Goal: Task Accomplishment & Management: Use online tool/utility

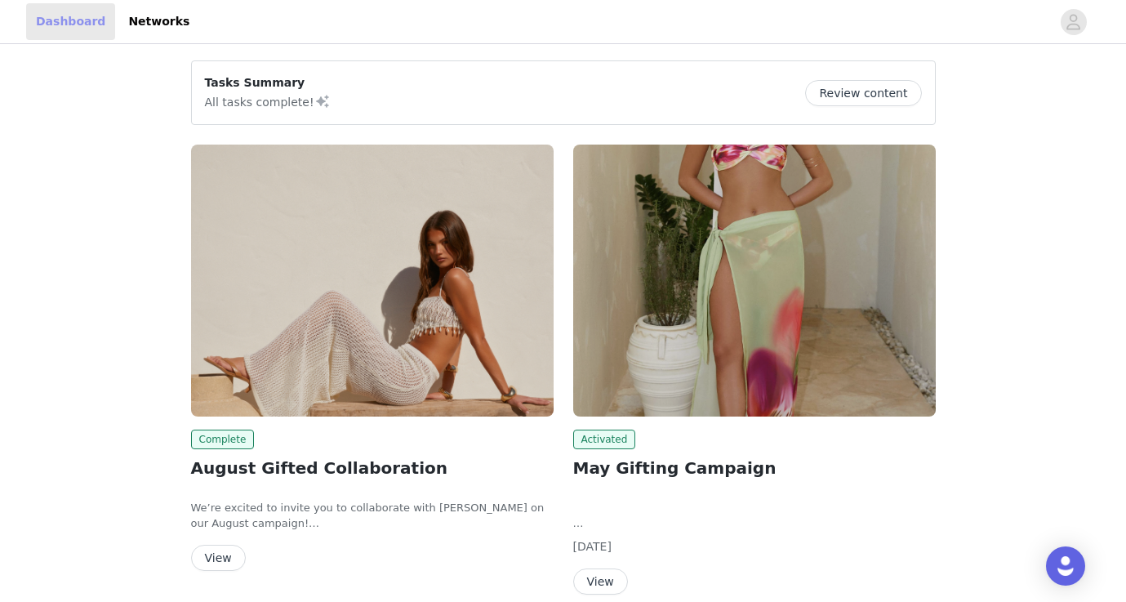
click at [60, 20] on link "Dashboard" at bounding box center [70, 21] width 89 height 37
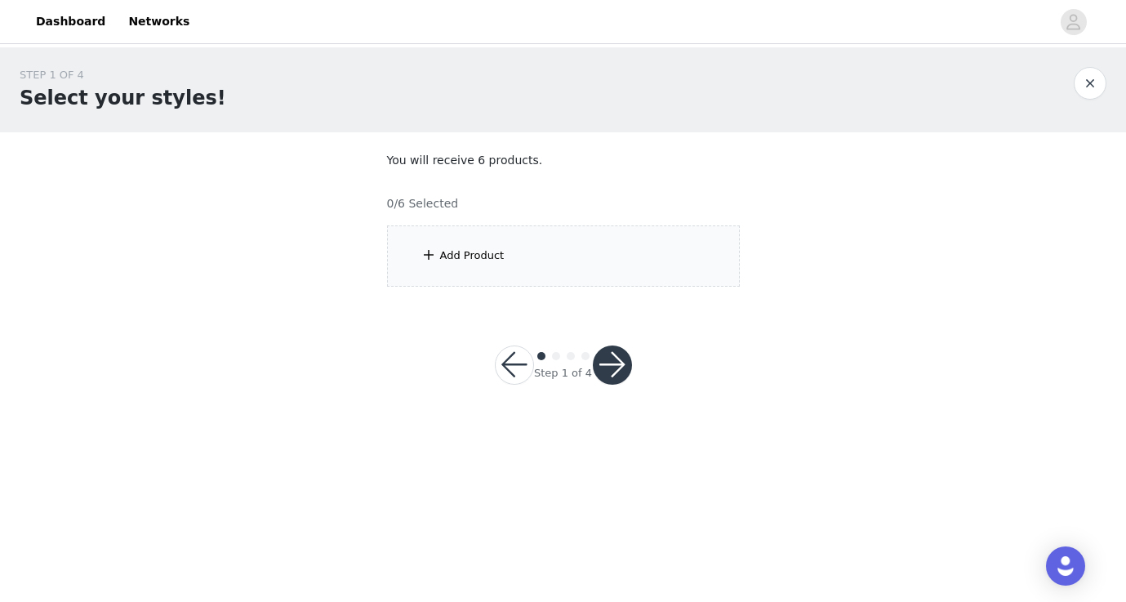
click at [471, 257] on div "Add Product" at bounding box center [472, 255] width 64 height 16
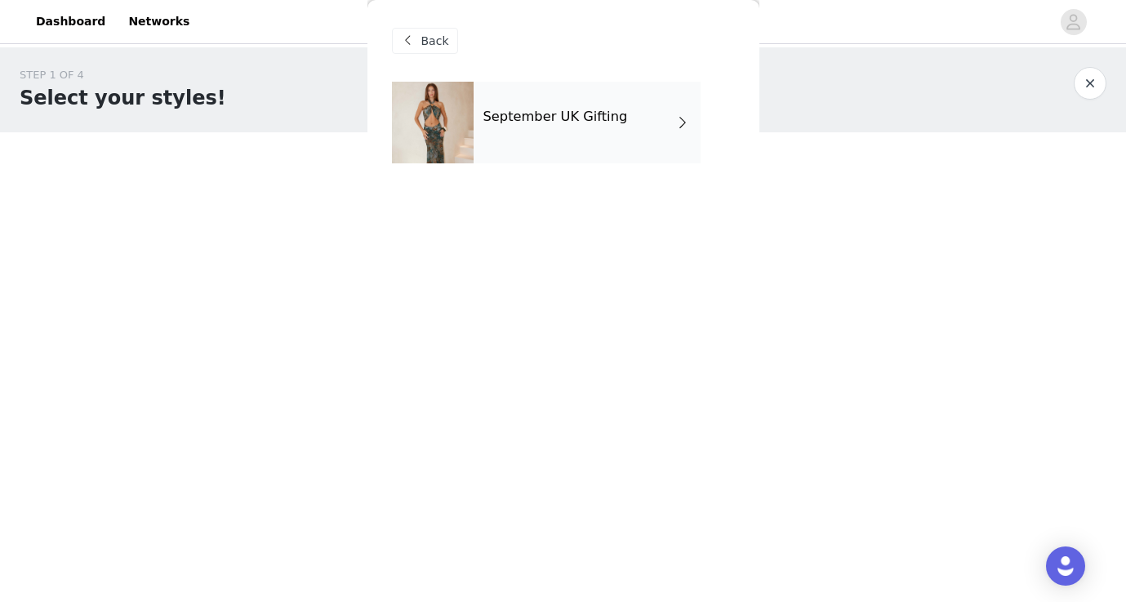
click at [514, 118] on h4 "September UK Gifting" at bounding box center [555, 116] width 145 height 15
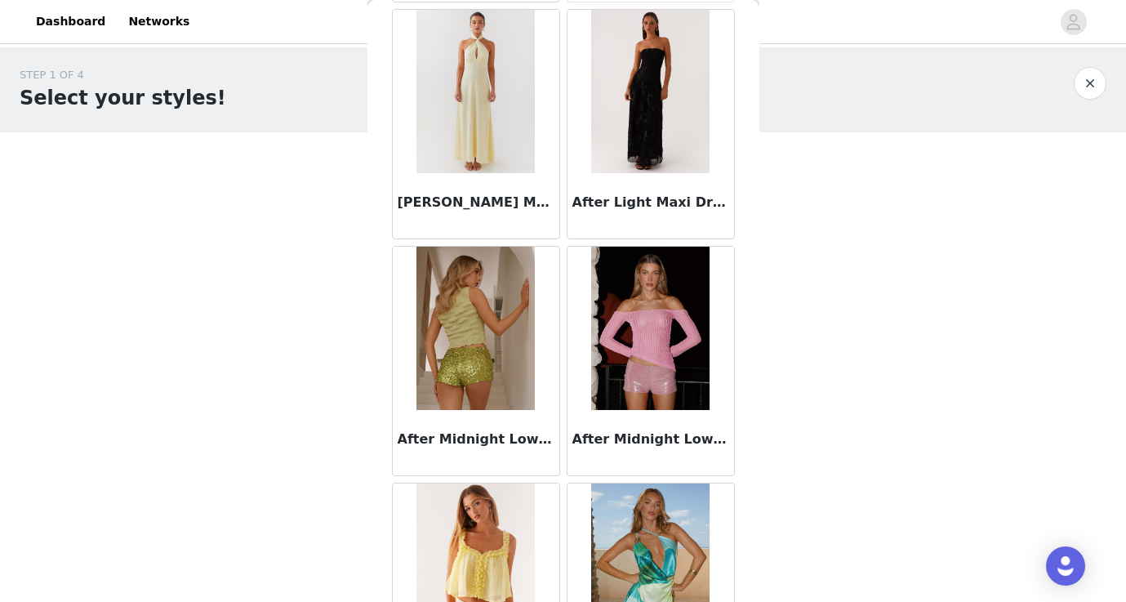
scroll to position [388, 0]
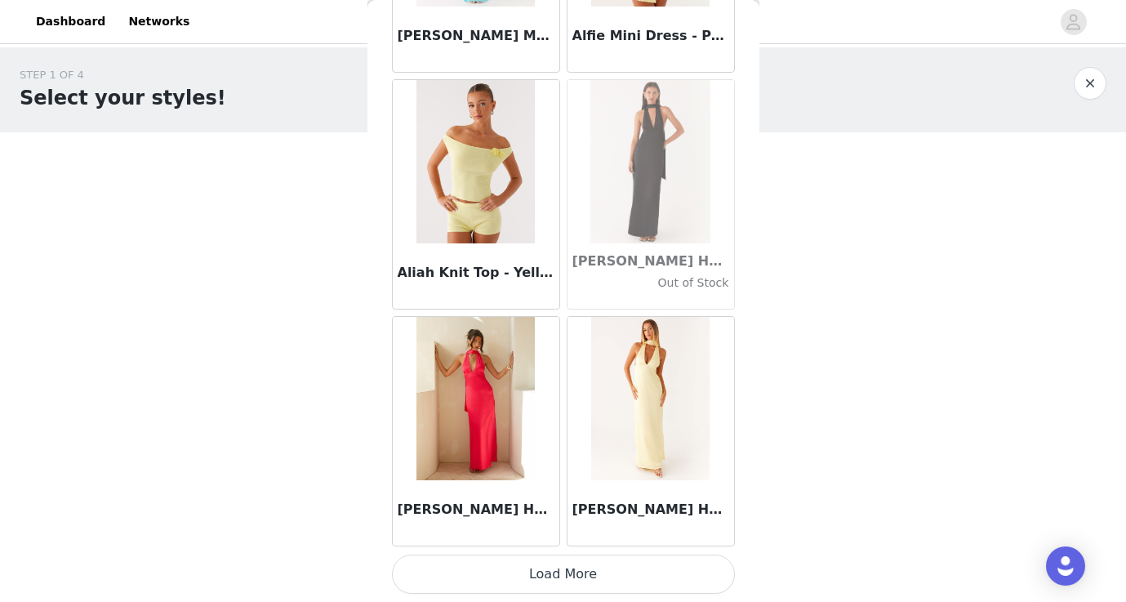
click at [558, 575] on button "Load More" at bounding box center [563, 573] width 343 height 39
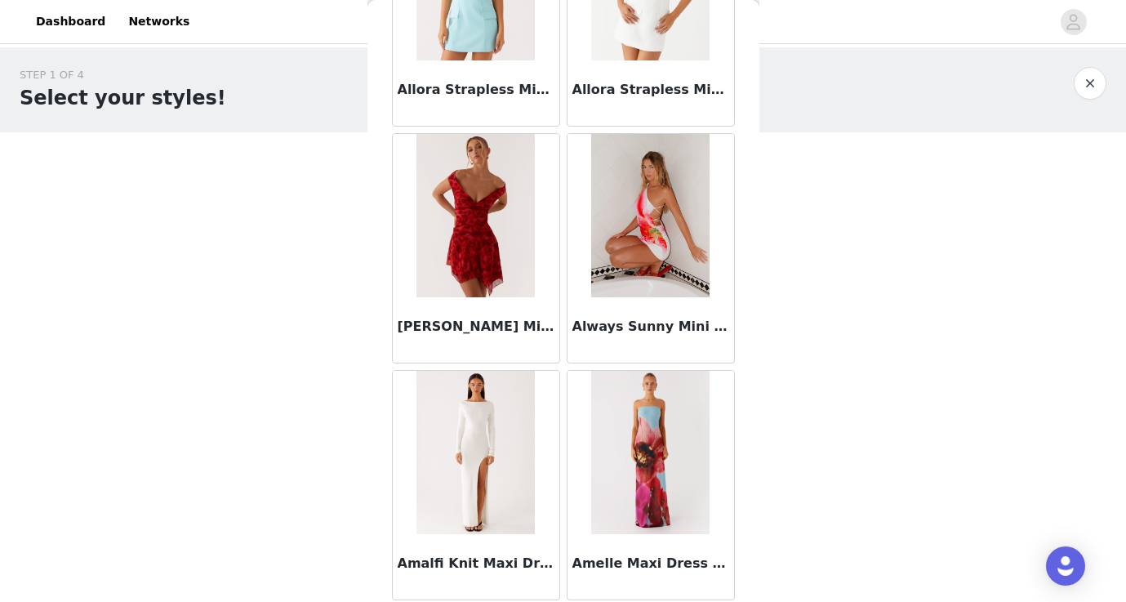
scroll to position [3990, 0]
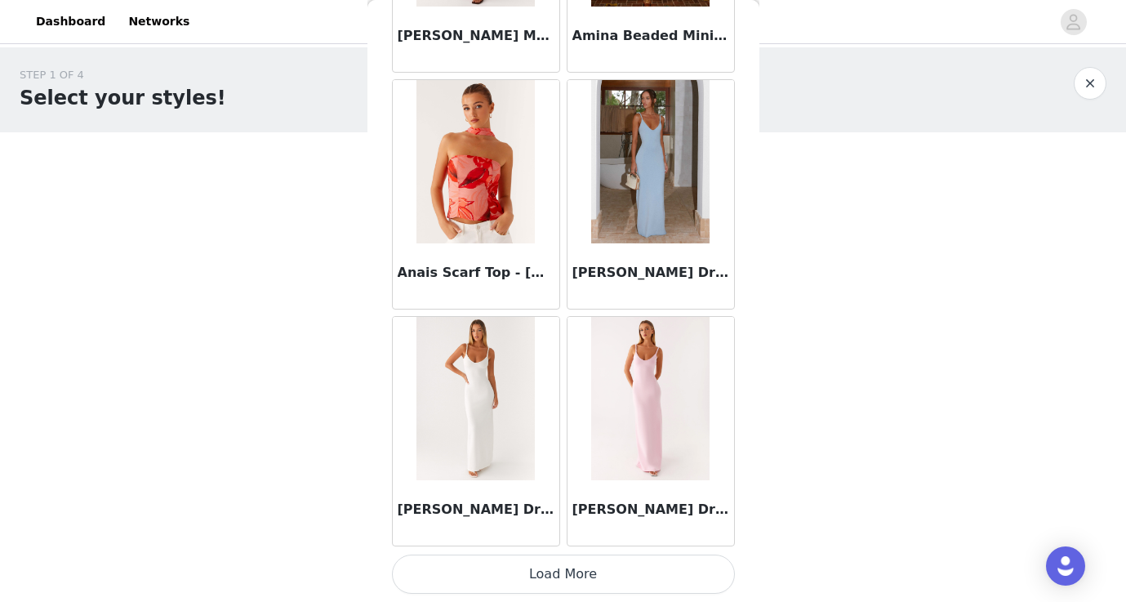
click at [564, 580] on button "Load More" at bounding box center [563, 573] width 343 height 39
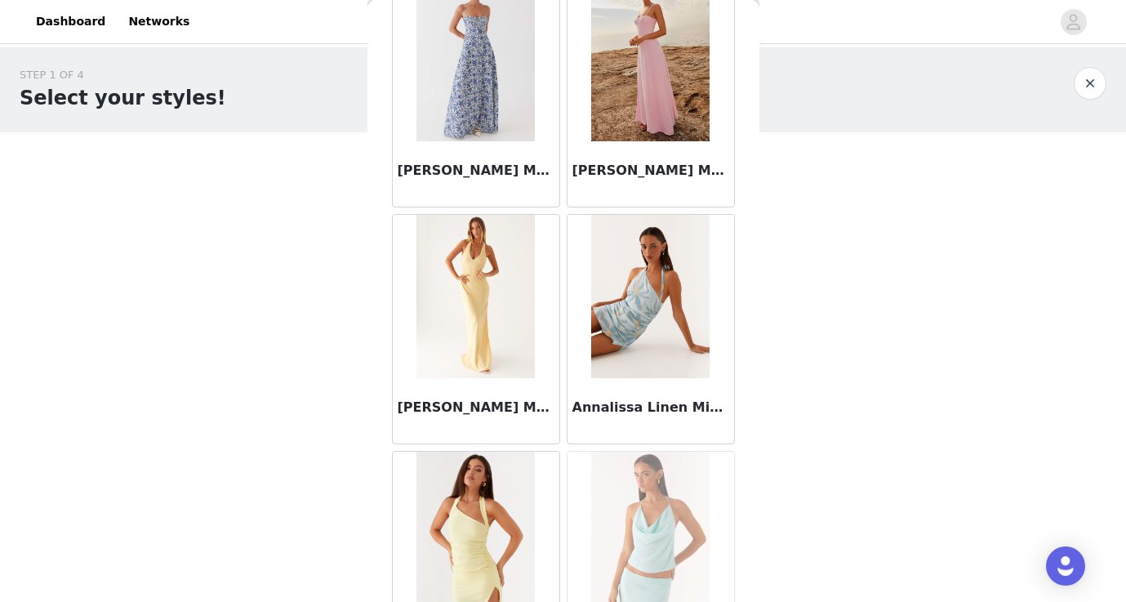
scroll to position [5906, 0]
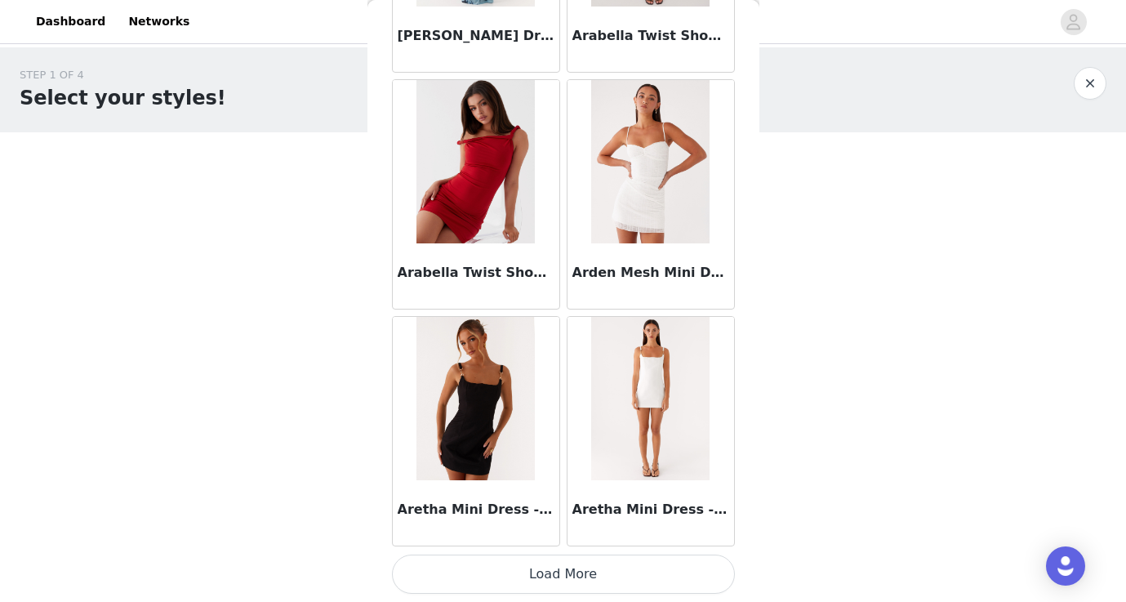
click at [564, 577] on button "Load More" at bounding box center [563, 573] width 343 height 39
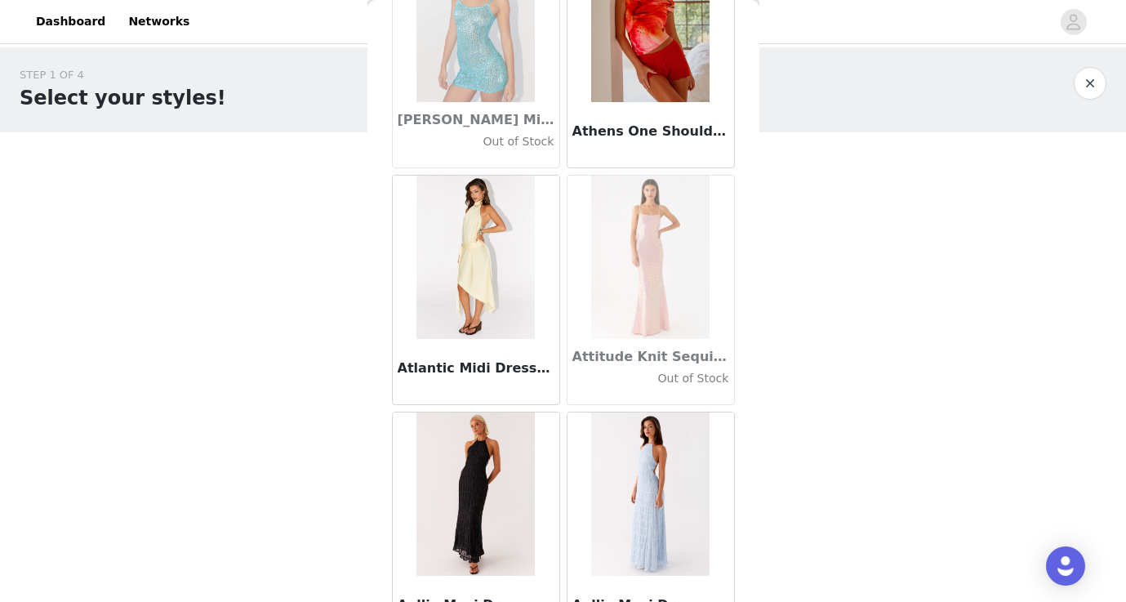
scroll to position [8723, 0]
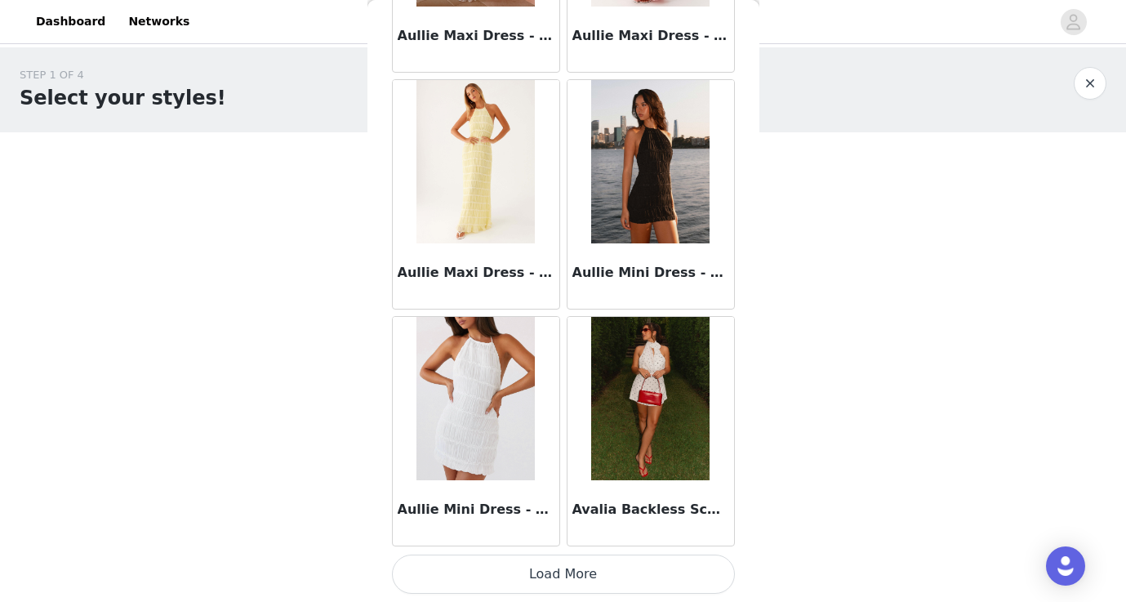
click at [564, 576] on button "Load More" at bounding box center [563, 573] width 343 height 39
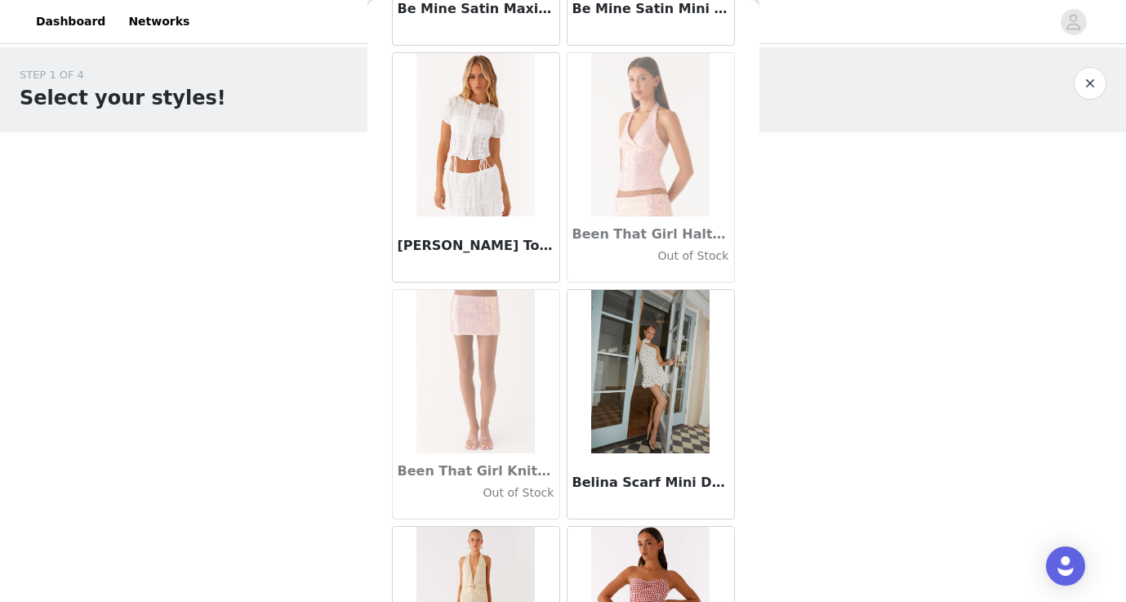
scroll to position [10447, 0]
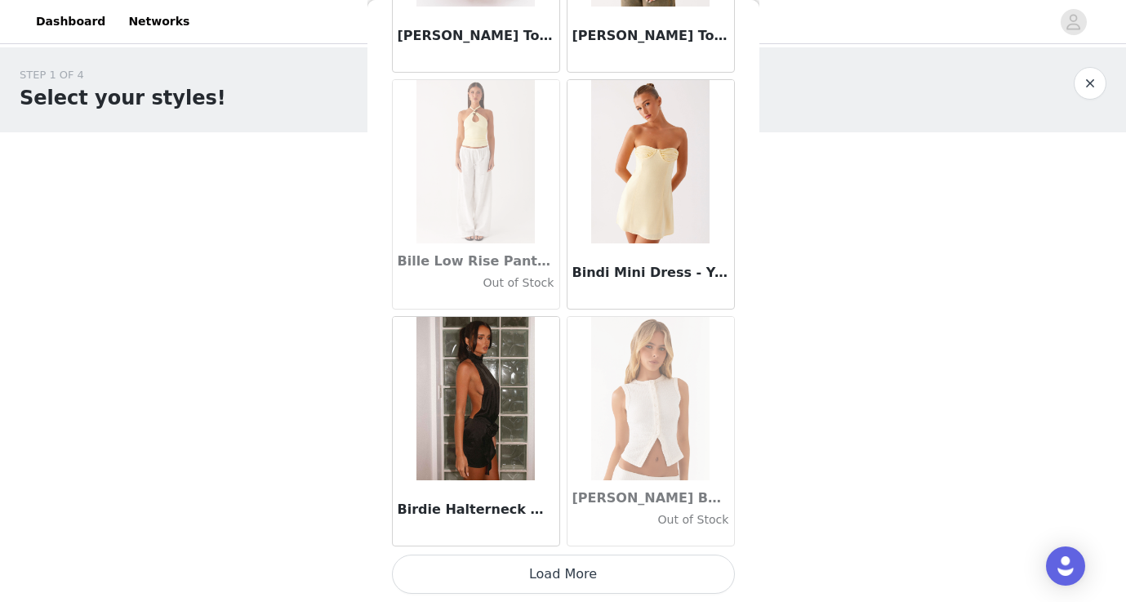
click at [534, 573] on button "Load More" at bounding box center [563, 573] width 343 height 39
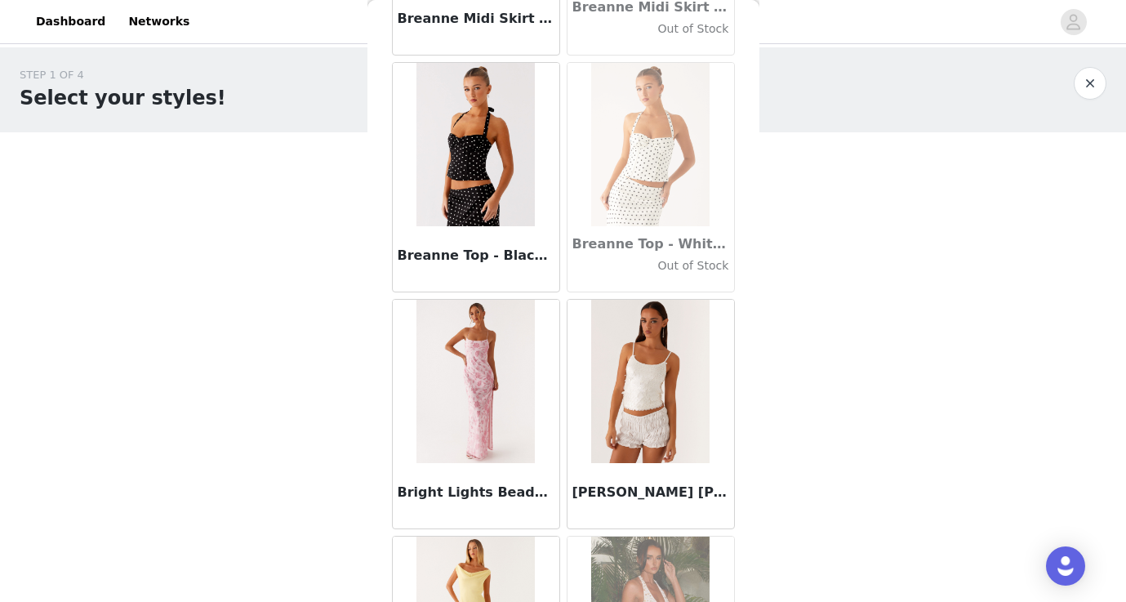
scroll to position [13015, 0]
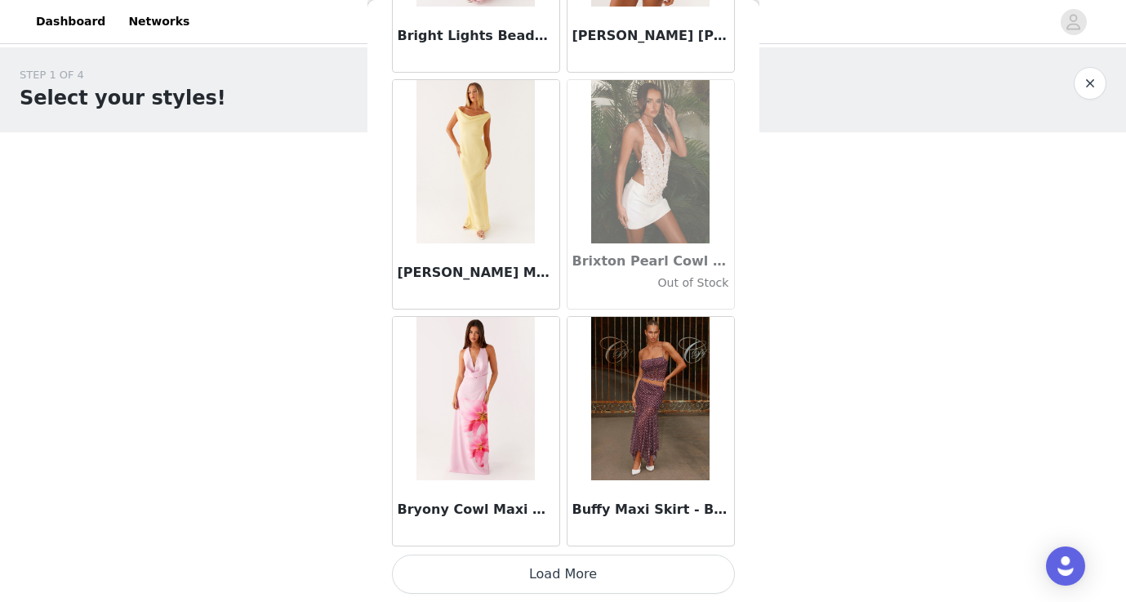
click at [588, 570] on button "Load More" at bounding box center [563, 573] width 343 height 39
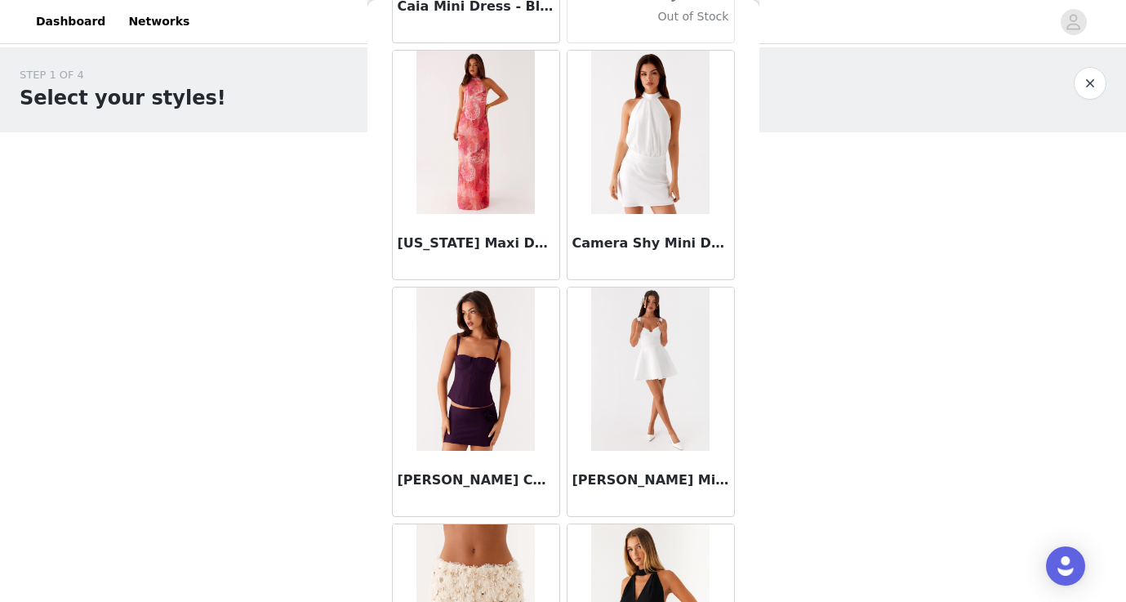
scroll to position [15080, 0]
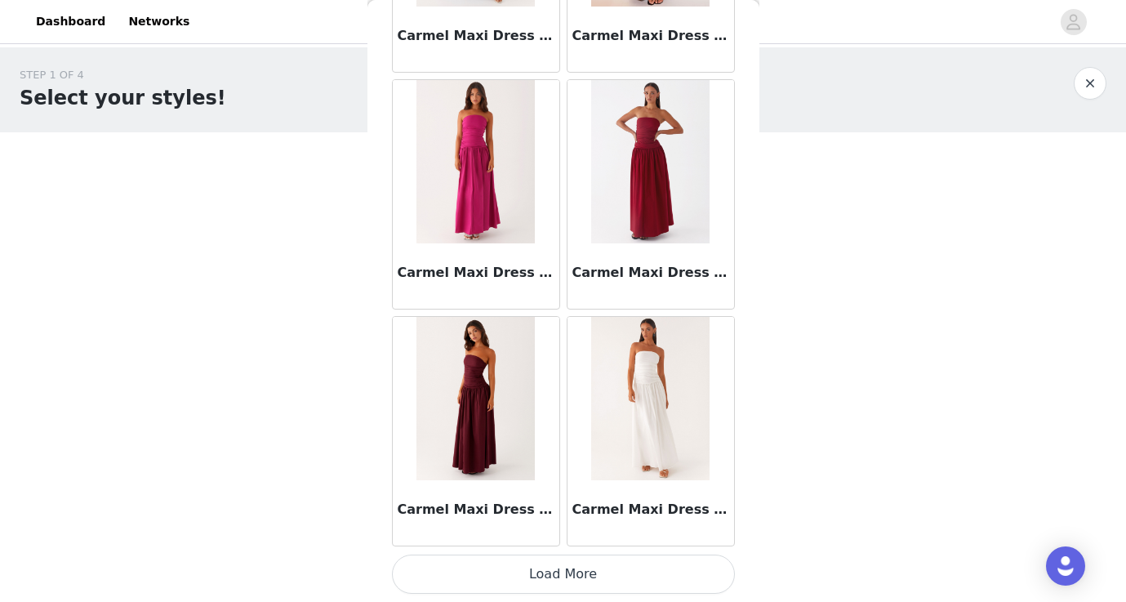
click at [572, 574] on button "Load More" at bounding box center [563, 573] width 343 height 39
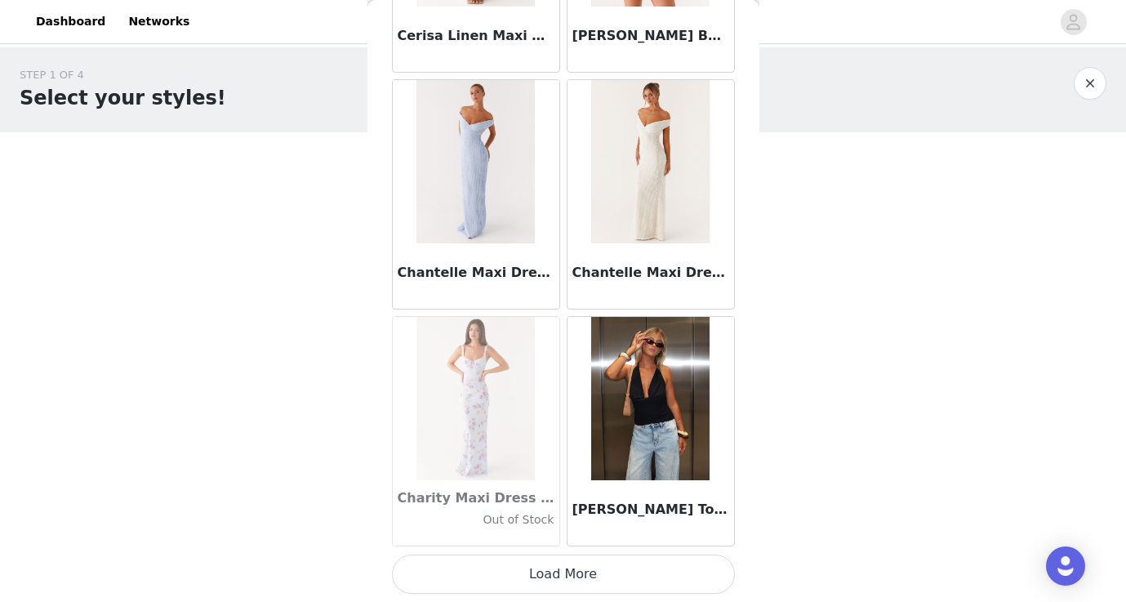
scroll to position [0, 0]
click at [566, 576] on button "Load More" at bounding box center [563, 573] width 343 height 39
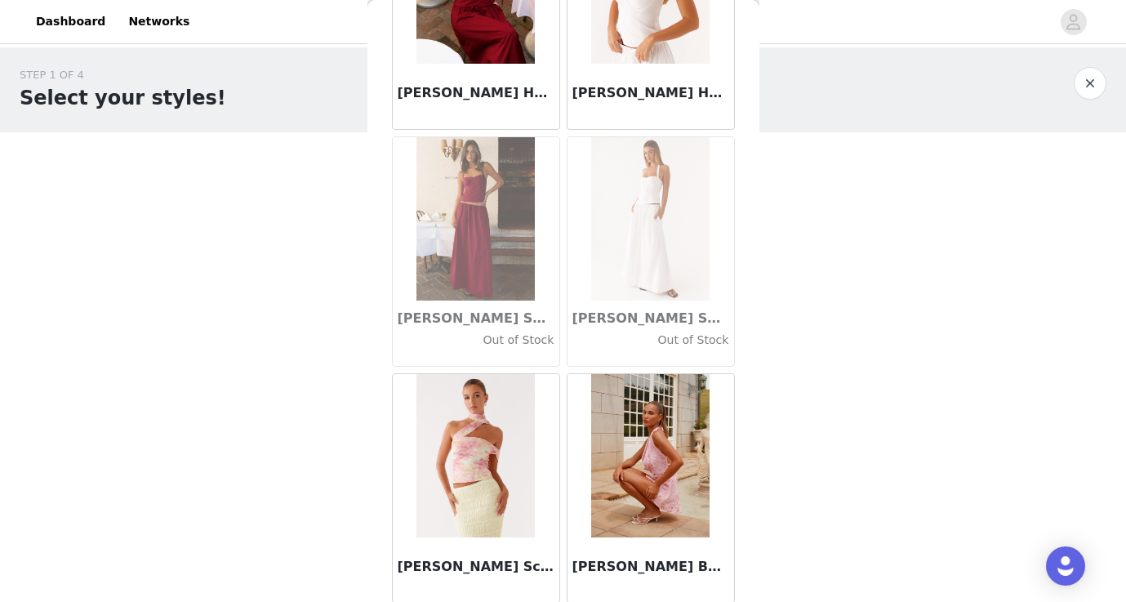
scroll to position [20375, 0]
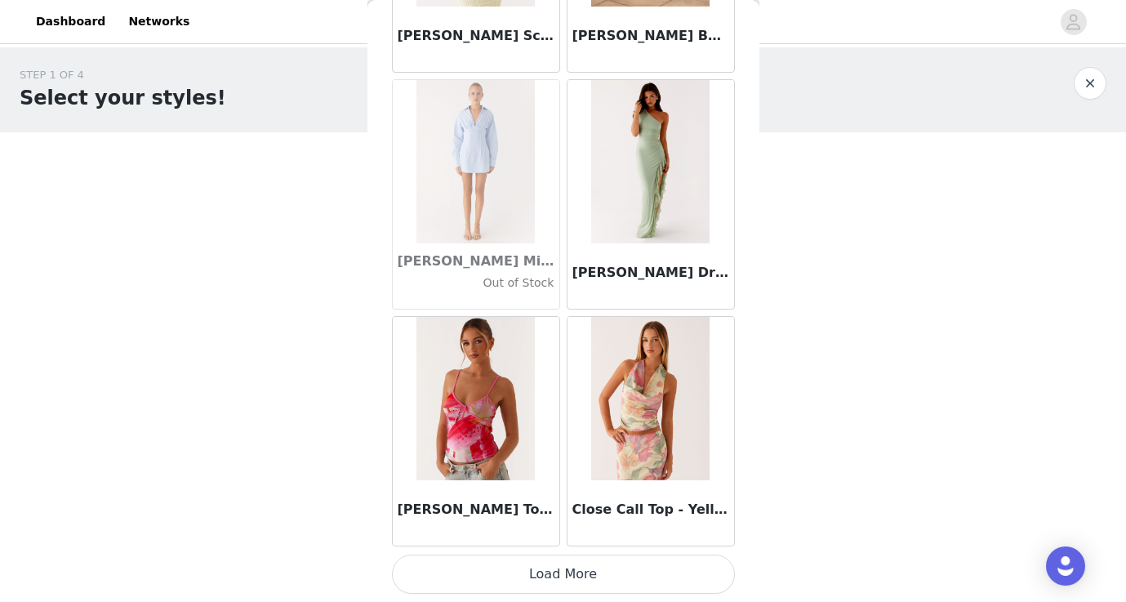
click at [593, 578] on button "Load More" at bounding box center [563, 573] width 343 height 39
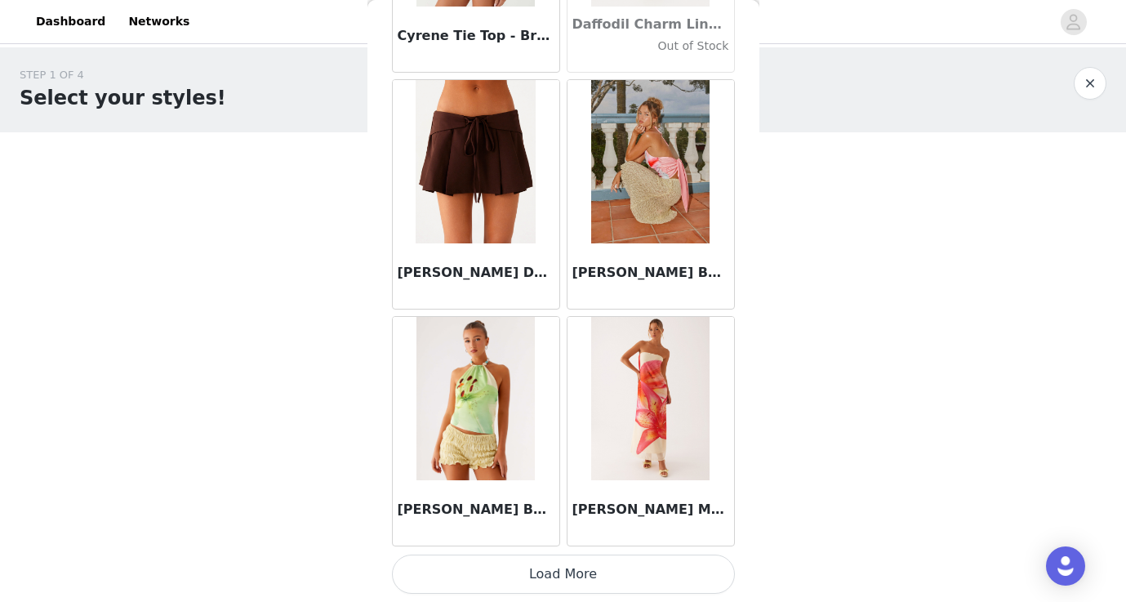
scroll to position [0, 0]
click at [563, 575] on button "Load More" at bounding box center [563, 573] width 343 height 39
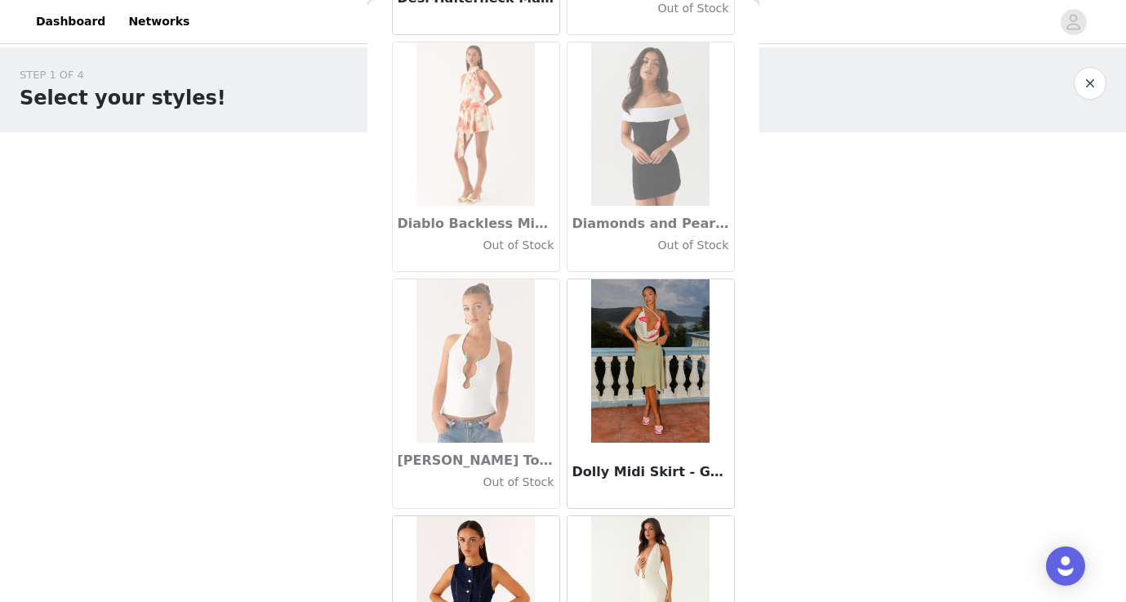
scroll to position [25168, 0]
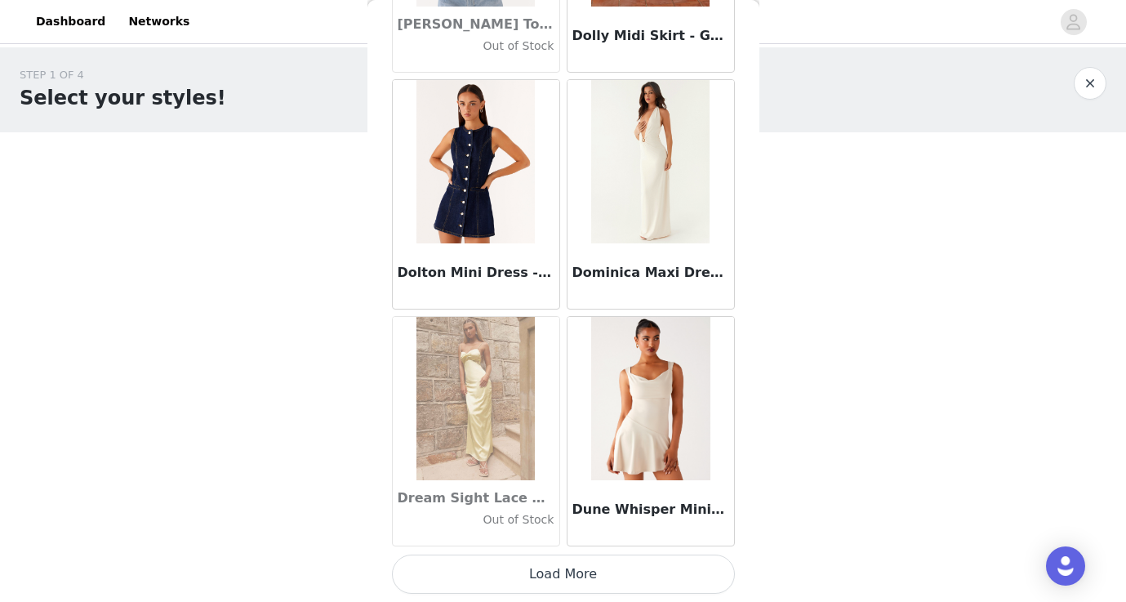
click at [566, 577] on button "Load More" at bounding box center [563, 573] width 343 height 39
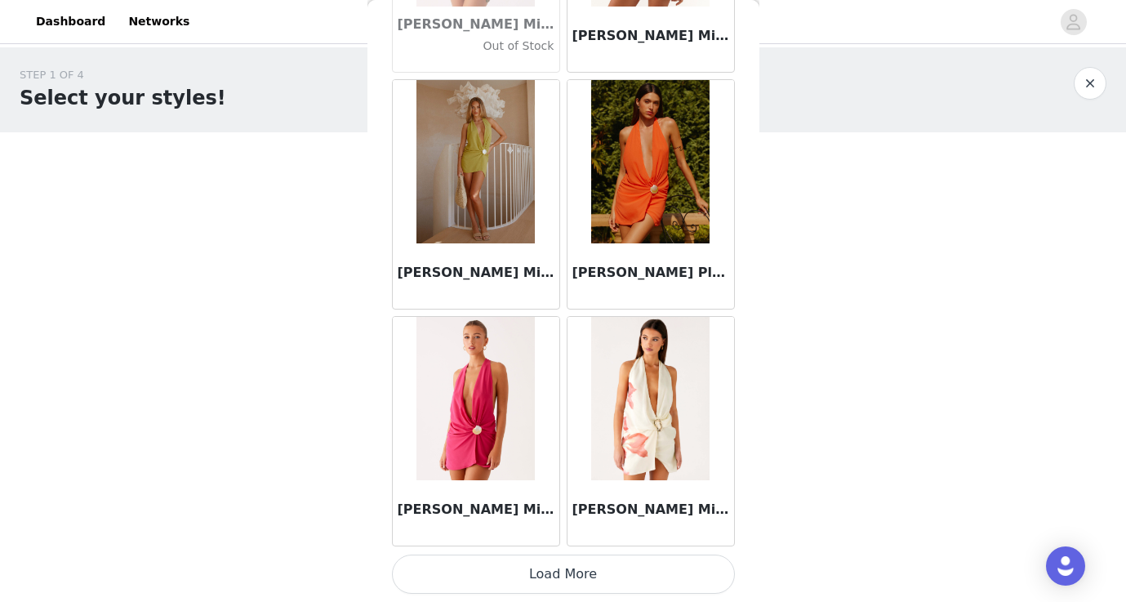
click at [547, 566] on button "Load More" at bounding box center [563, 573] width 343 height 39
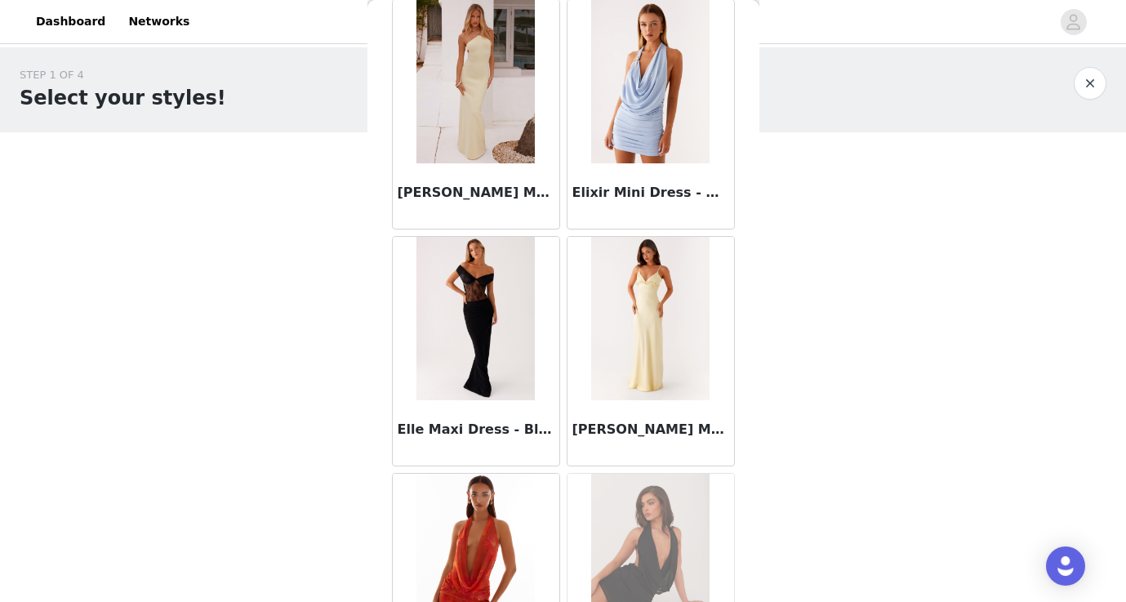
scroll to position [28617, 0]
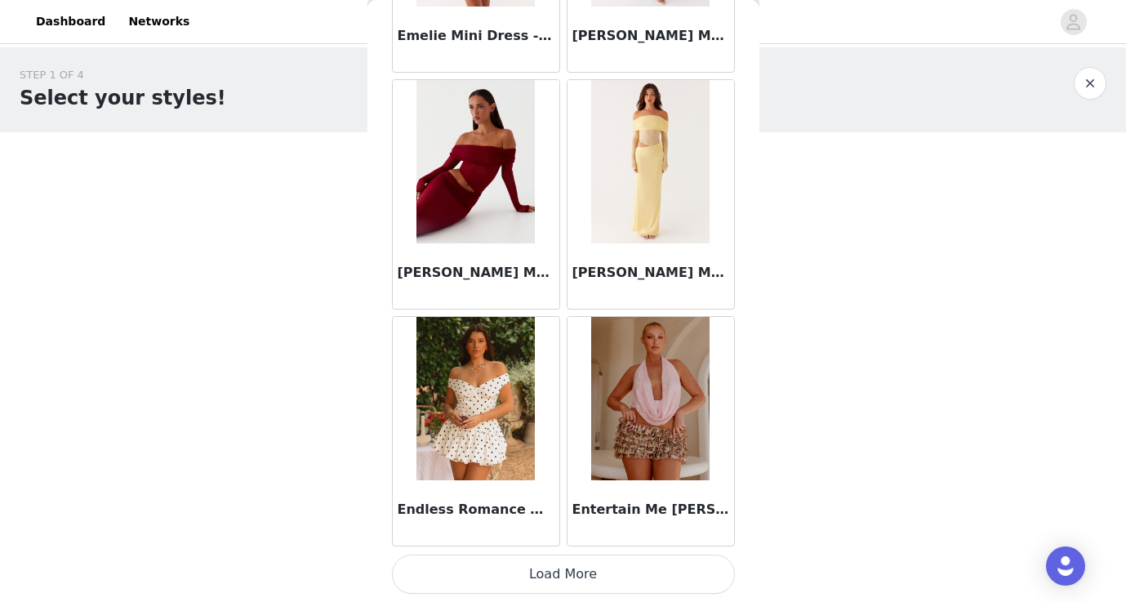
click at [558, 575] on button "Load More" at bounding box center [563, 573] width 343 height 39
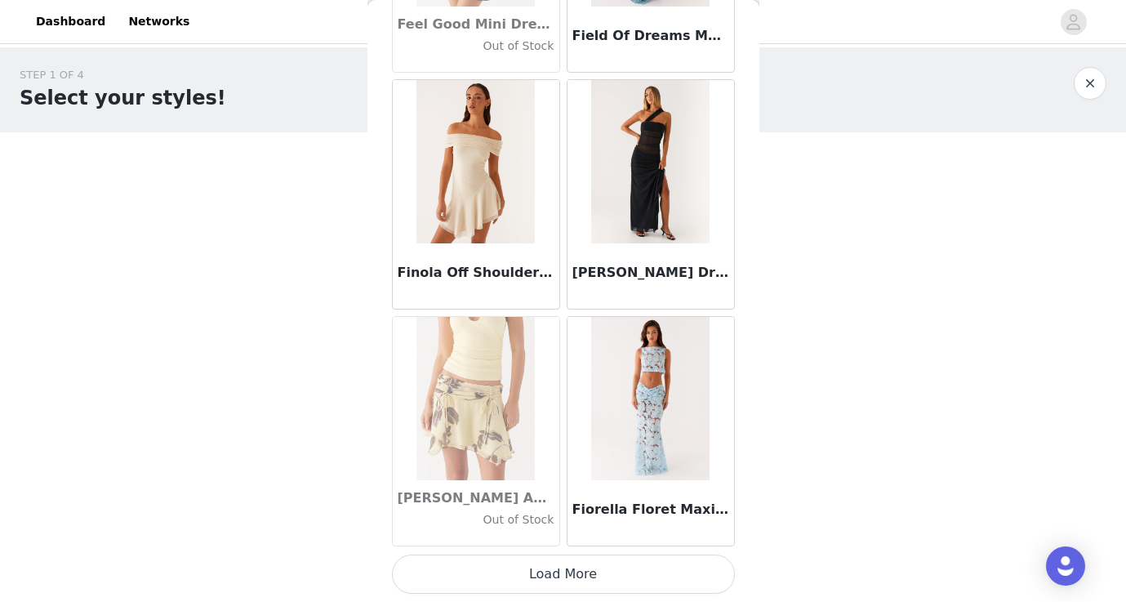
scroll to position [0, 0]
click at [567, 574] on button "Load More" at bounding box center [563, 573] width 343 height 39
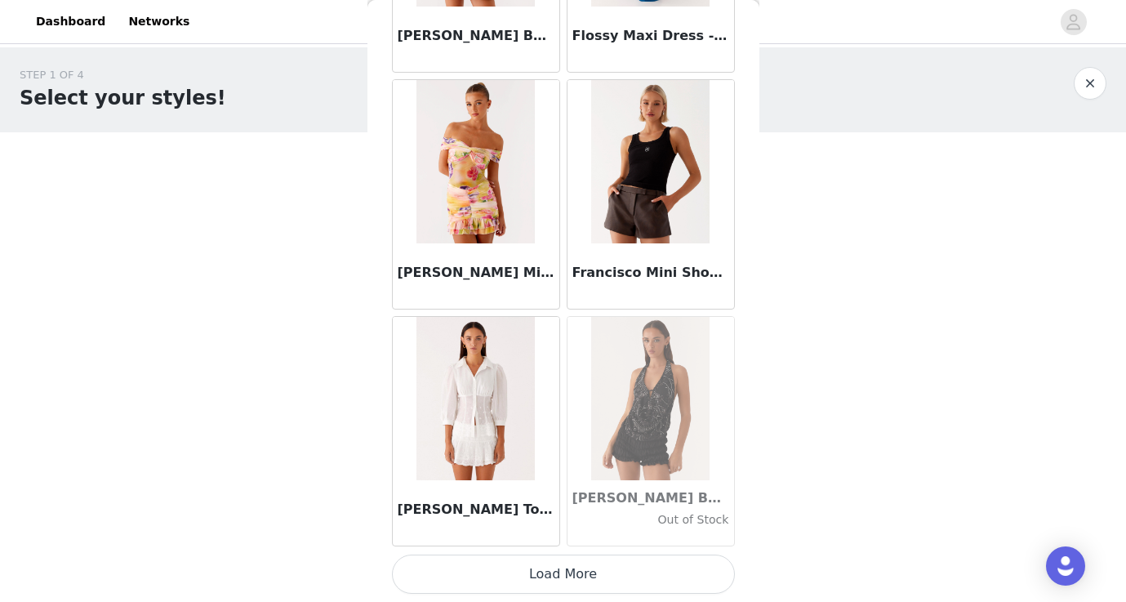
click at [570, 569] on button "Load More" at bounding box center [563, 573] width 343 height 39
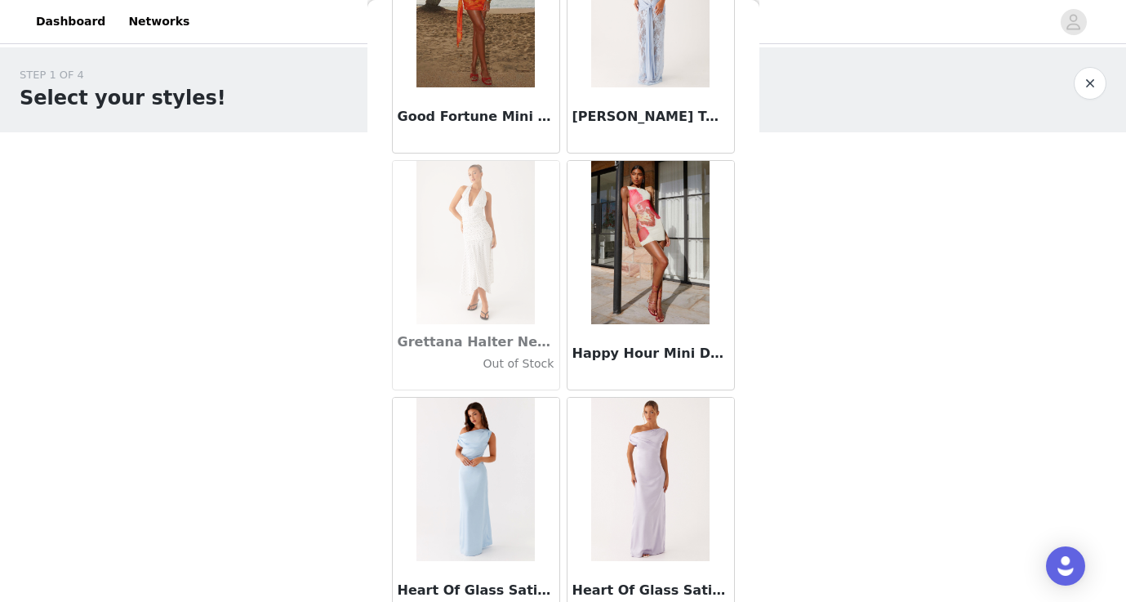
scroll to position [36903, 0]
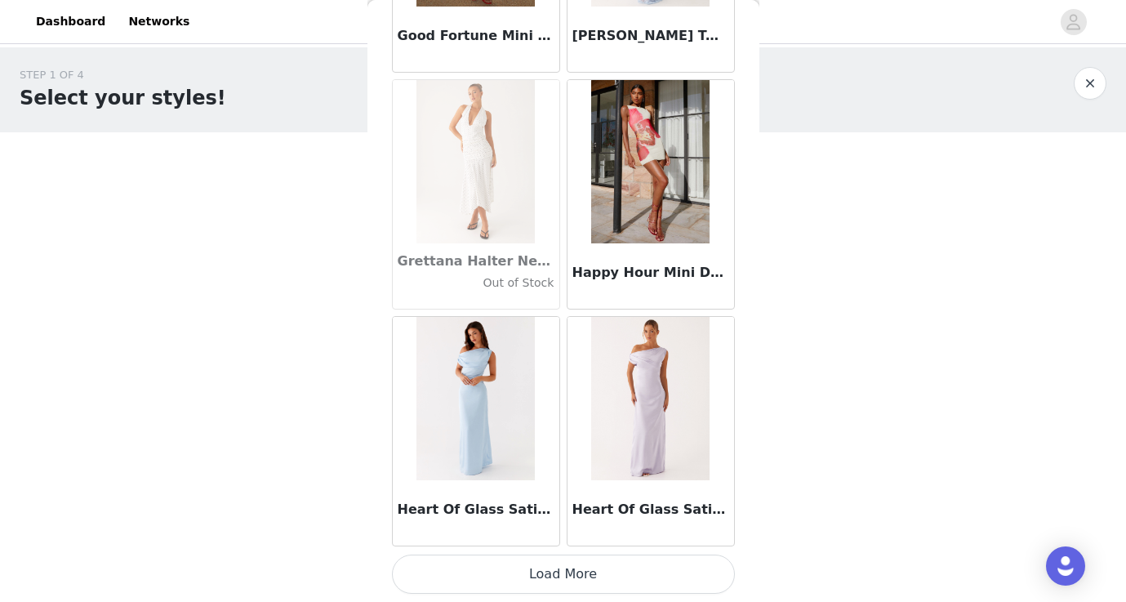
click at [576, 562] on button "Load More" at bounding box center [563, 573] width 343 height 39
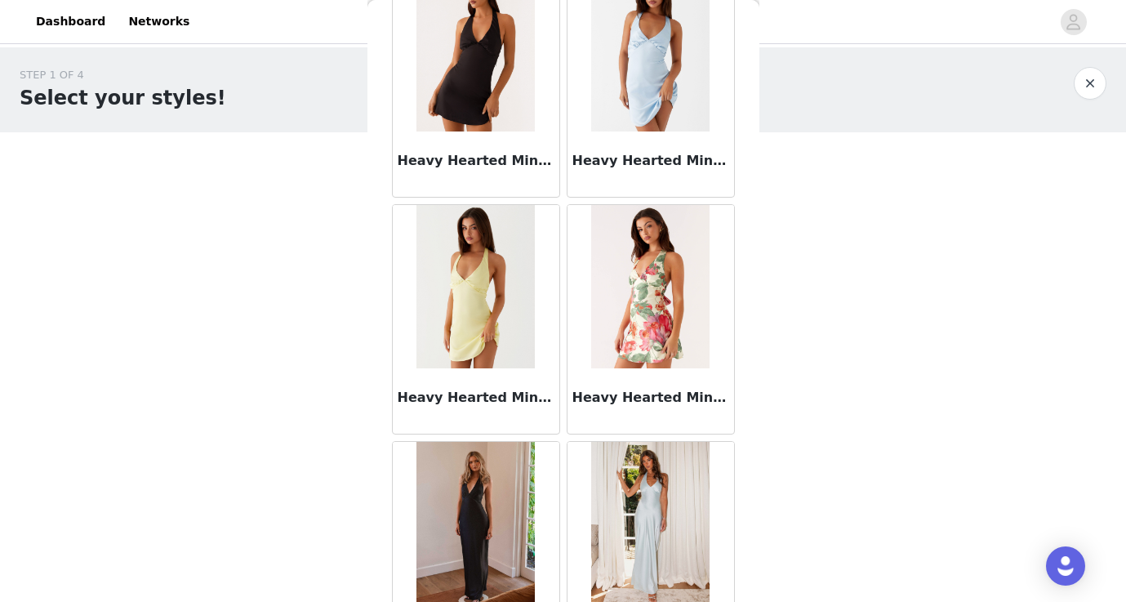
scroll to position [38790, 0]
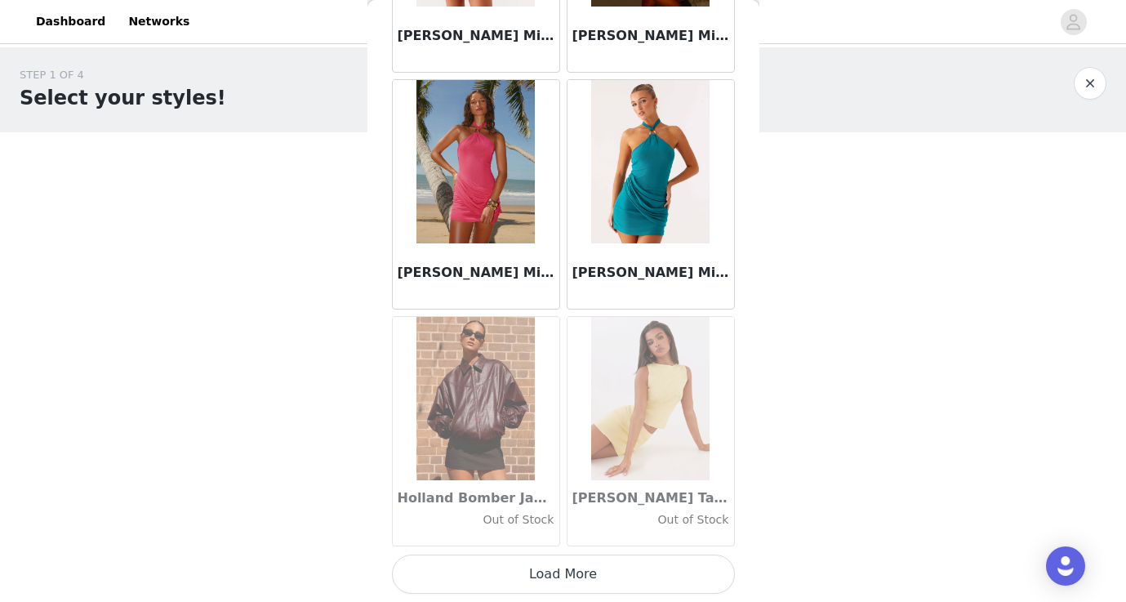
click at [573, 584] on button "Load More" at bounding box center [563, 573] width 343 height 39
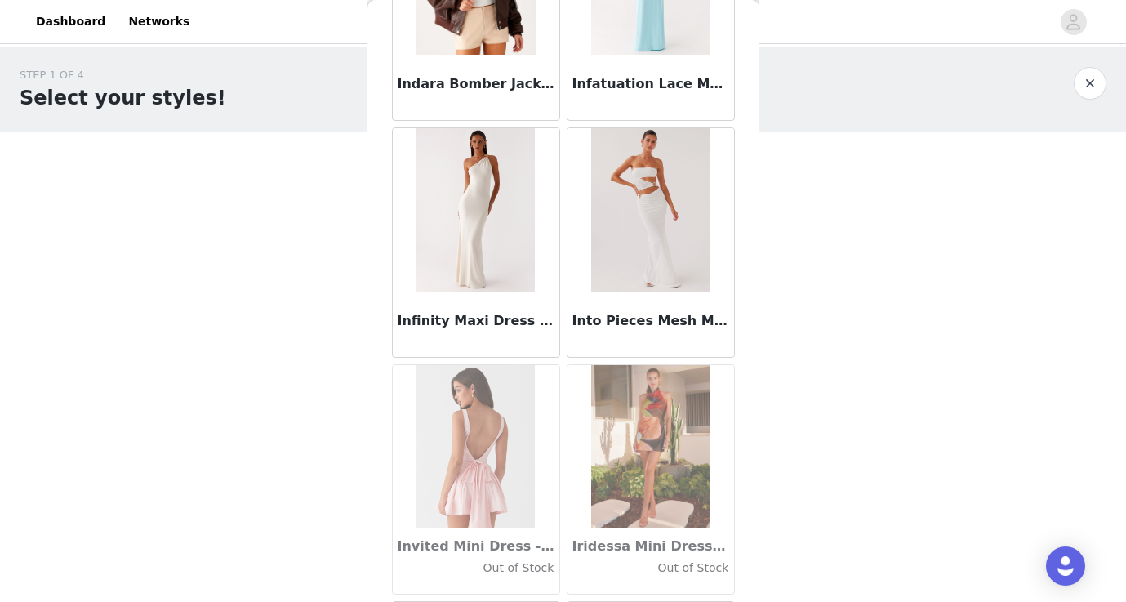
scroll to position [40919, 0]
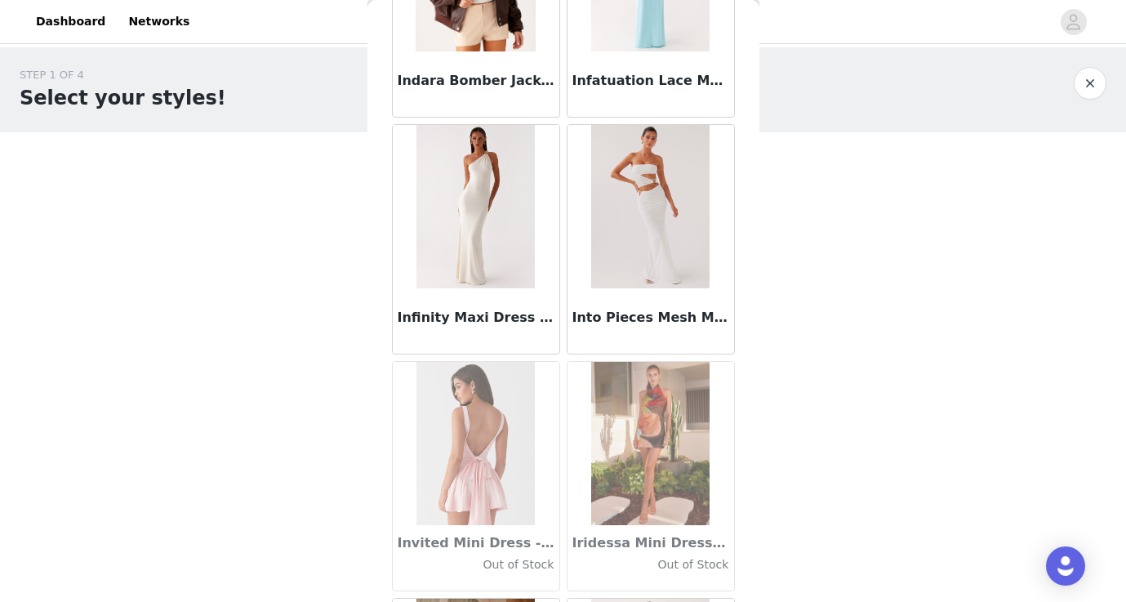
click at [644, 199] on img at bounding box center [650, 206] width 118 height 163
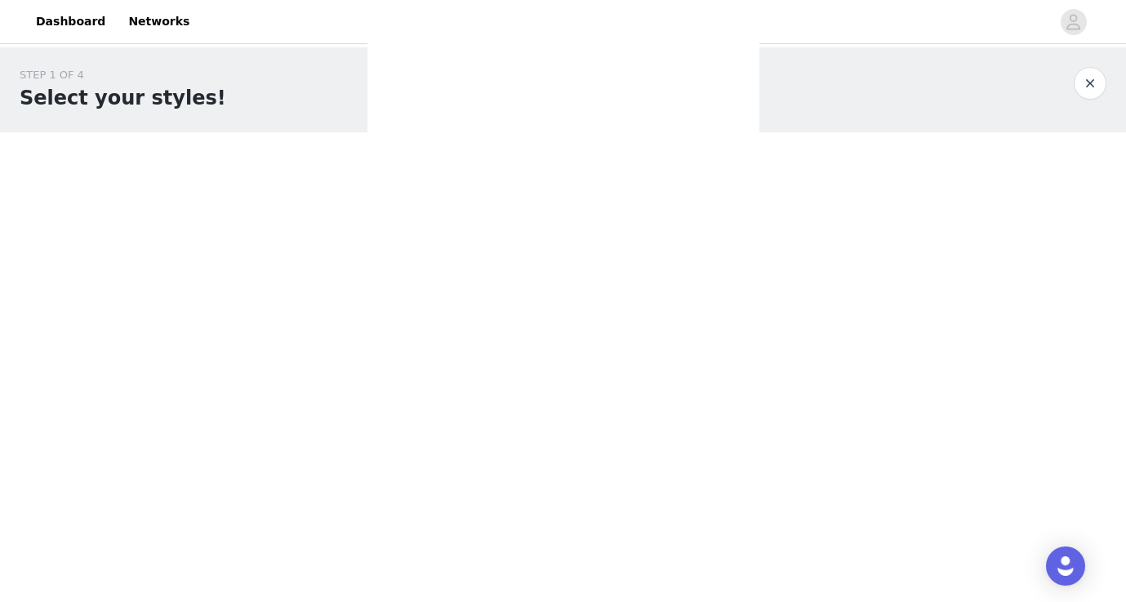
scroll to position [0, 0]
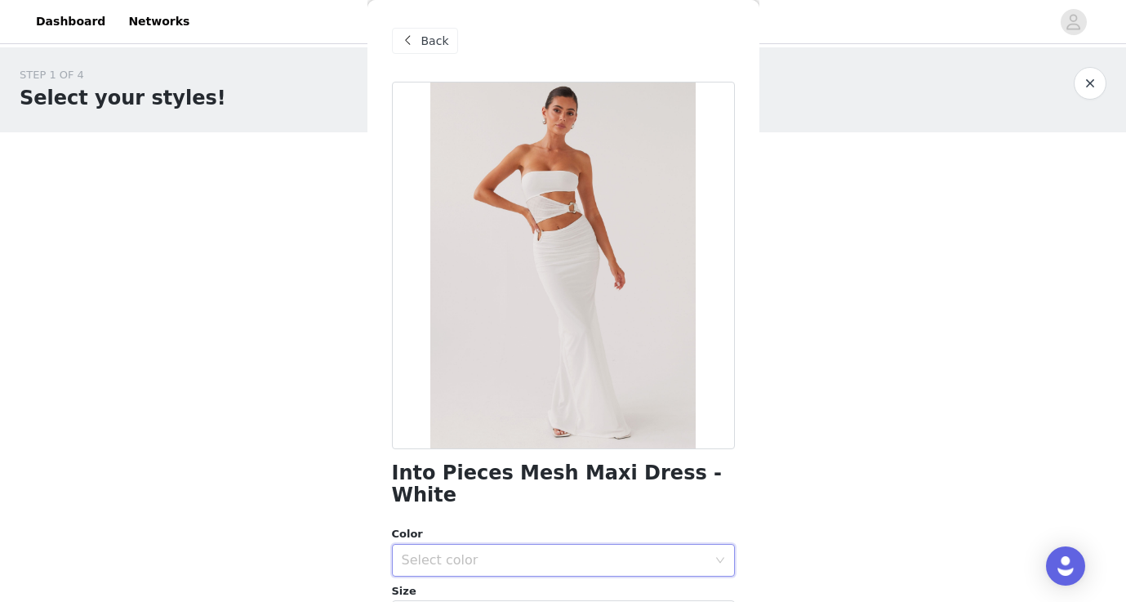
click at [505, 545] on div "Select color" at bounding box center [558, 560] width 313 height 31
click at [514, 561] on li "White" at bounding box center [563, 567] width 343 height 26
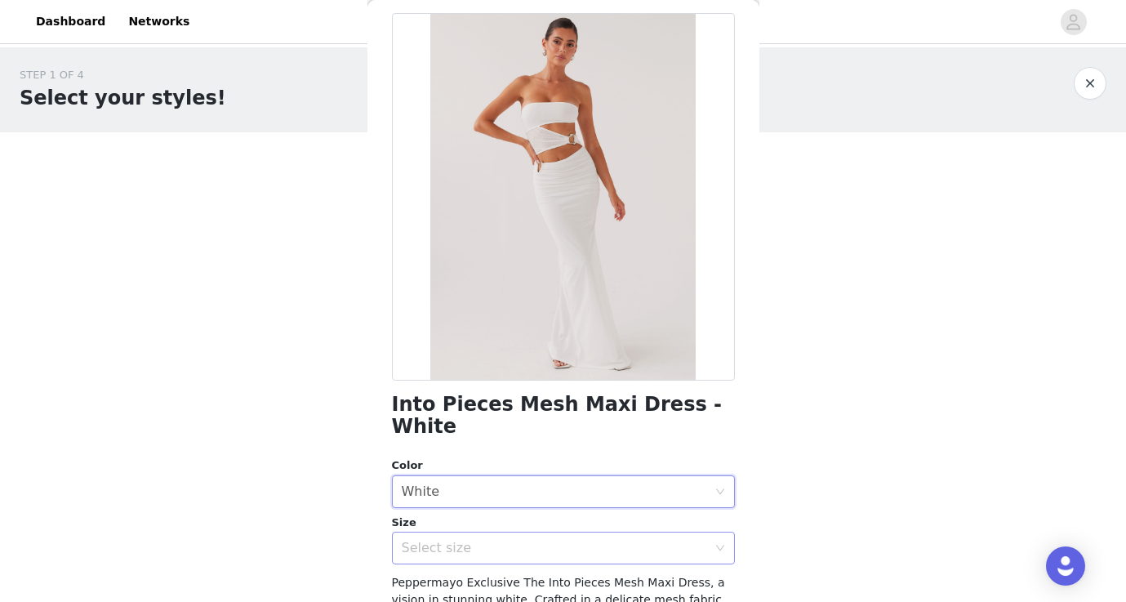
click at [509, 540] on div "Select size" at bounding box center [554, 548] width 305 height 16
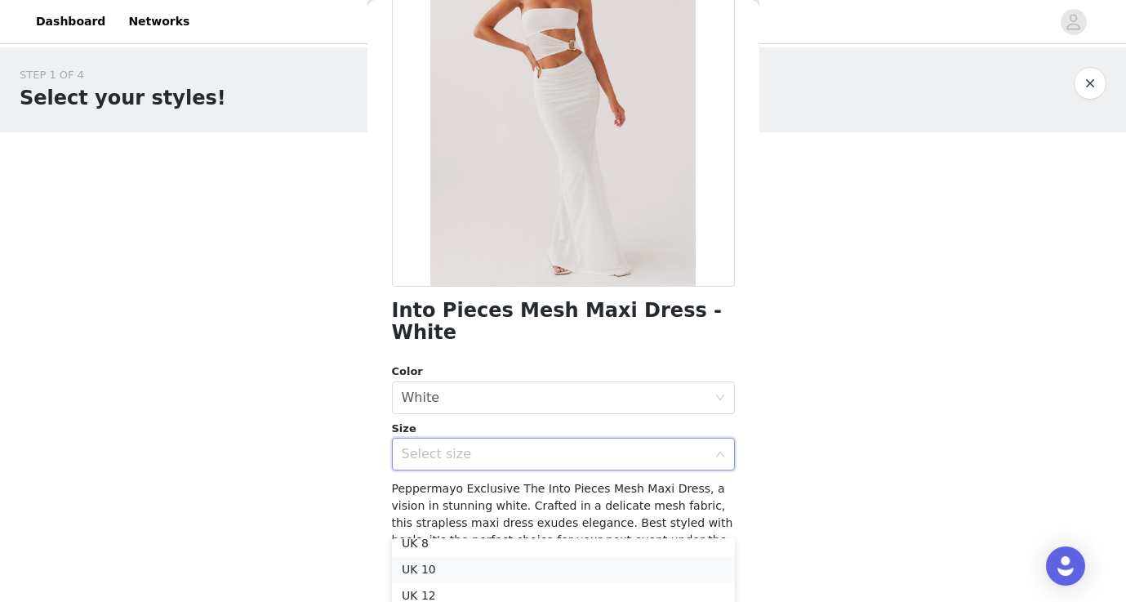
scroll to position [64, 0]
click at [505, 563] on li "UK 10" at bounding box center [563, 569] width 343 height 26
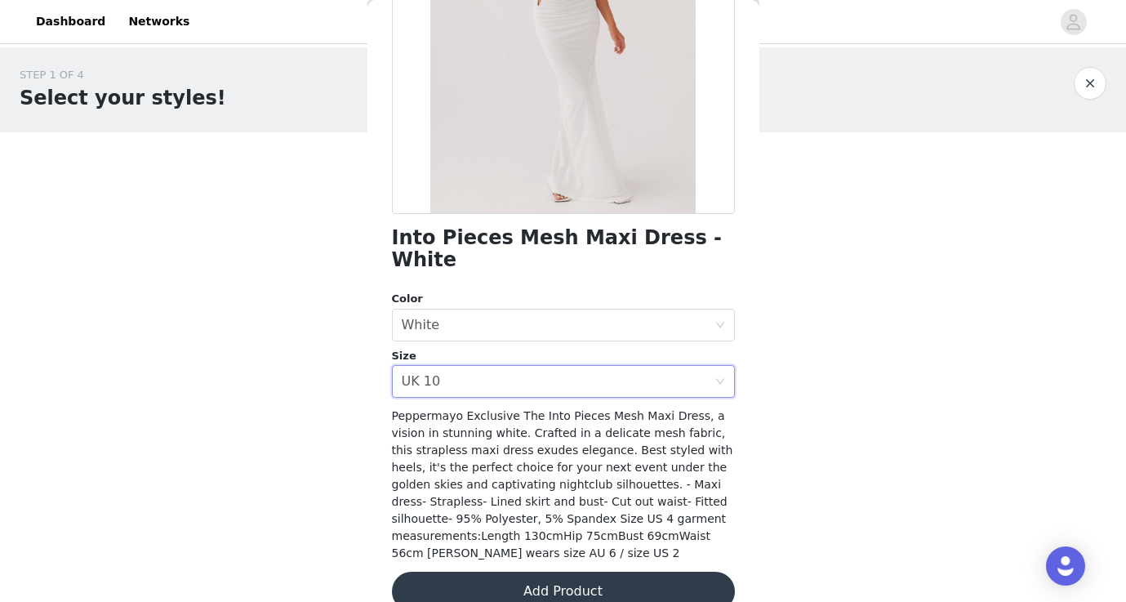
scroll to position [234, 0]
click at [554, 572] on button "Add Product" at bounding box center [563, 591] width 343 height 39
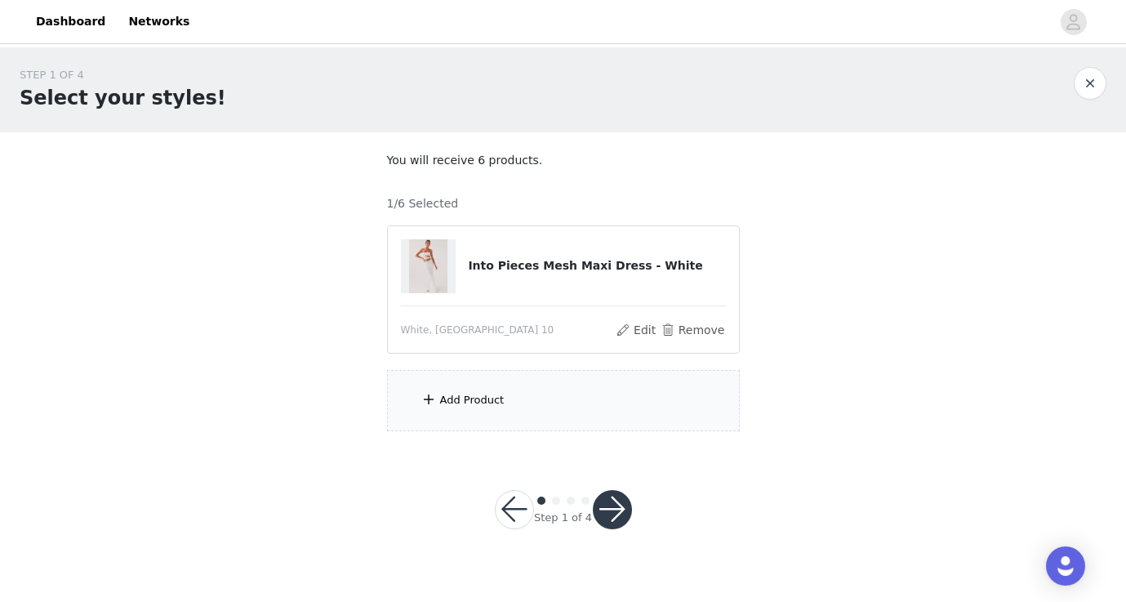
click at [492, 402] on div "Add Product" at bounding box center [472, 400] width 64 height 16
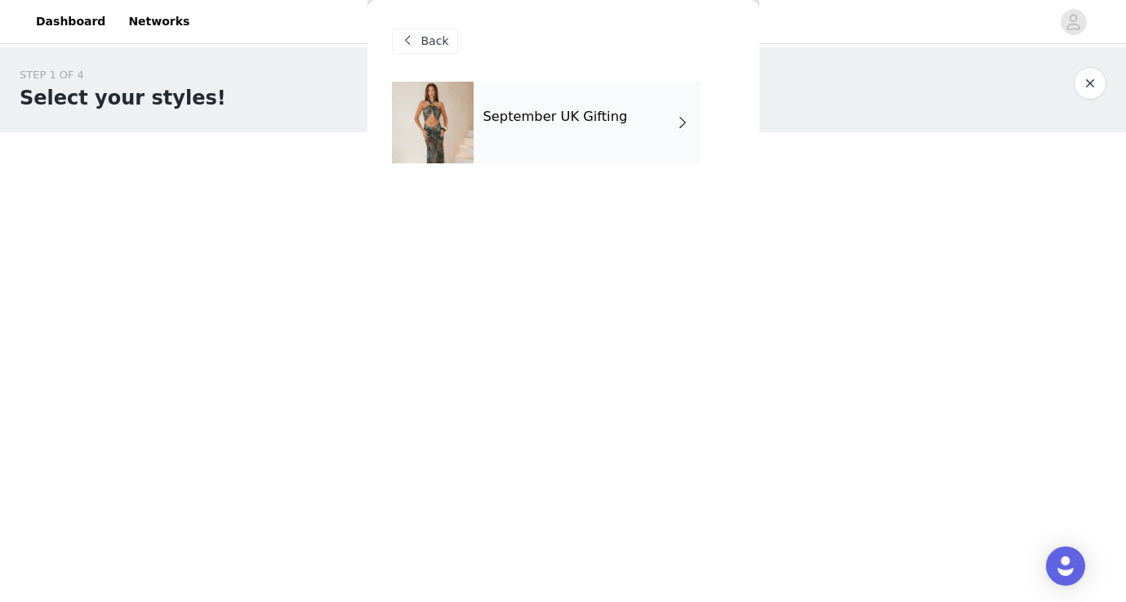
click at [581, 107] on div "September UK Gifting" at bounding box center [587, 123] width 227 height 82
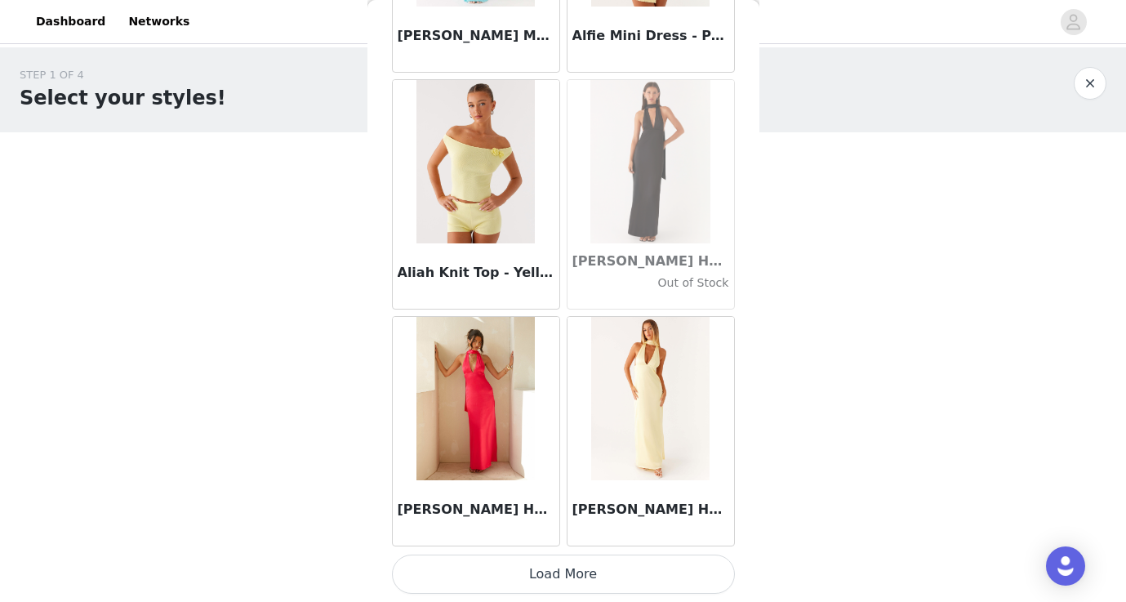
click at [526, 567] on button "Load More" at bounding box center [563, 573] width 343 height 39
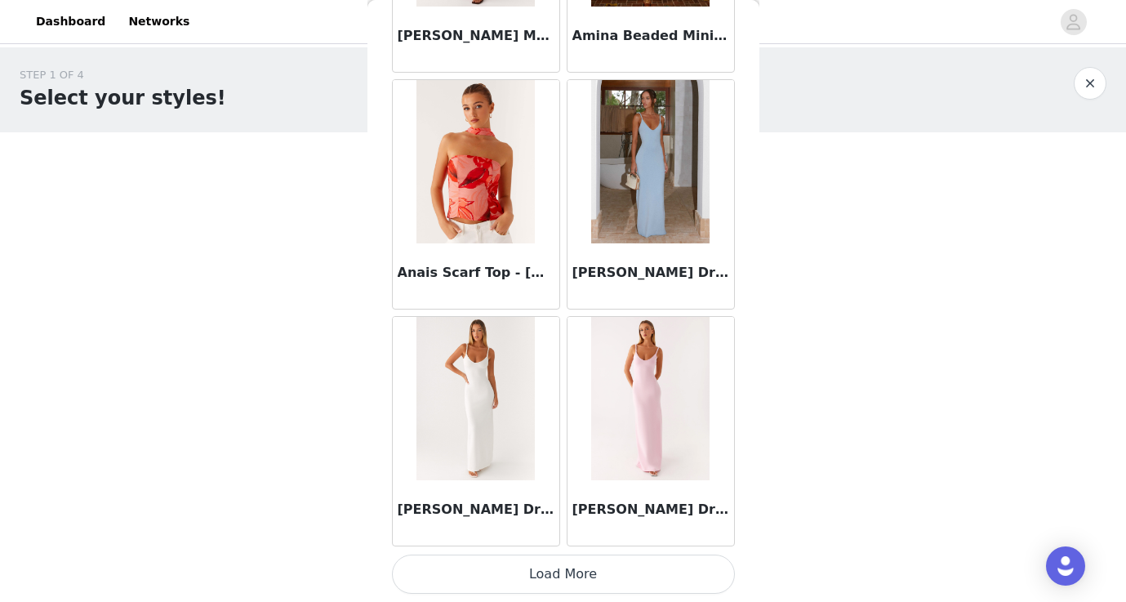
click at [523, 580] on button "Load More" at bounding box center [563, 573] width 343 height 39
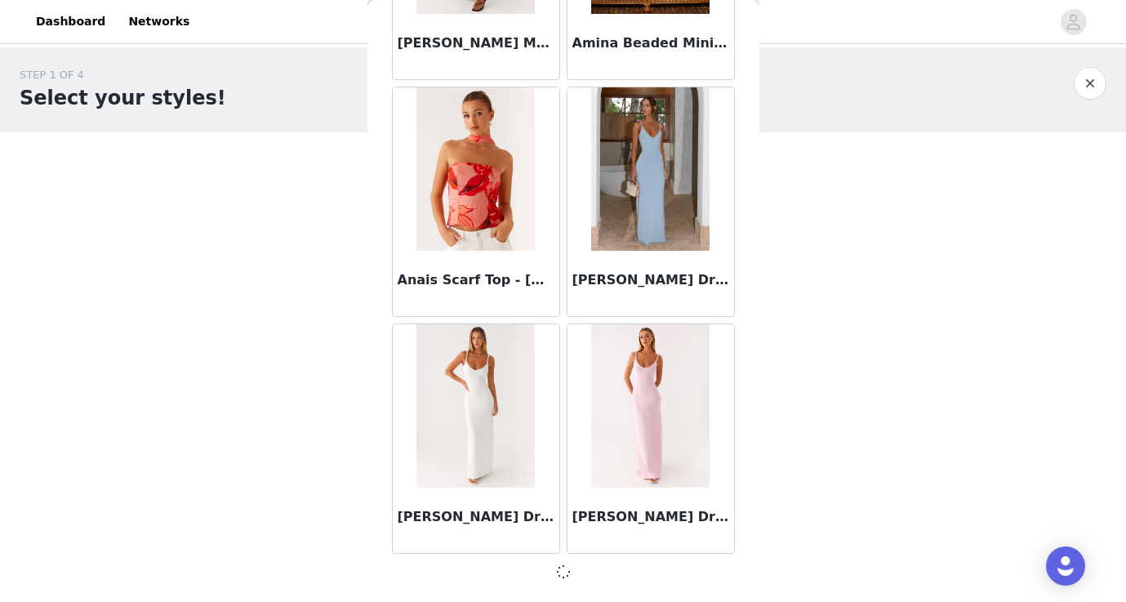
scroll to position [4257, 0]
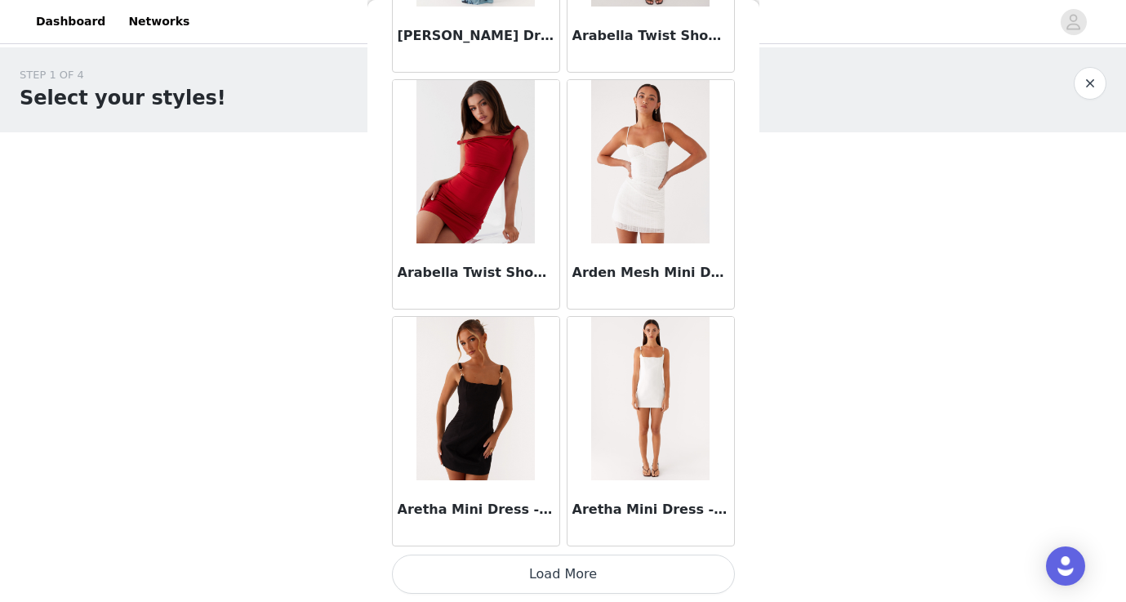
click at [523, 580] on button "Load More" at bounding box center [563, 573] width 343 height 39
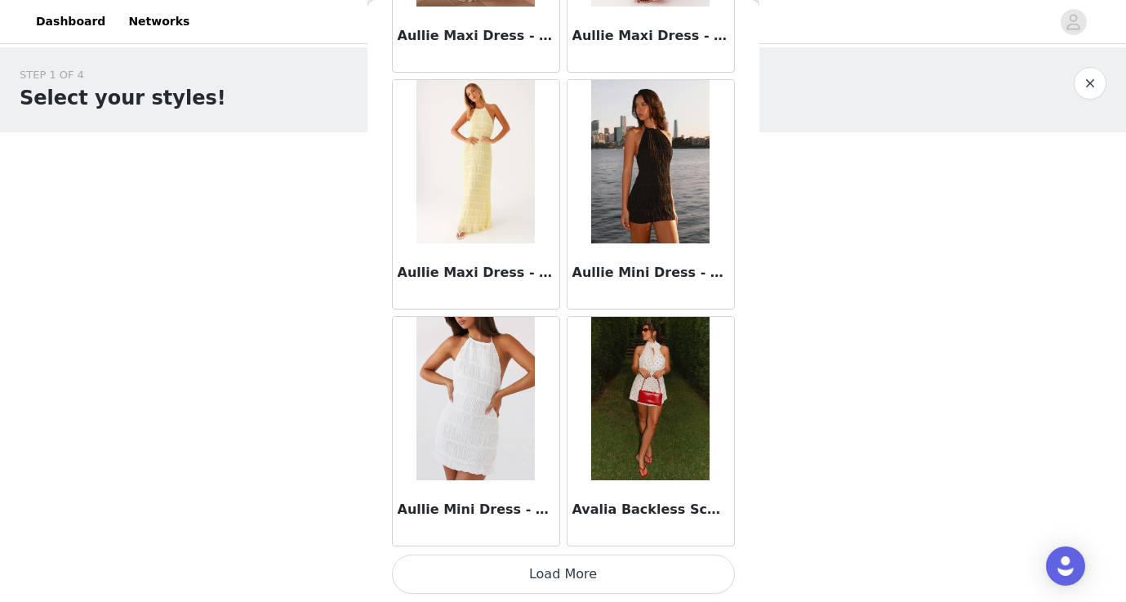
click at [523, 580] on button "Load More" at bounding box center [563, 573] width 343 height 39
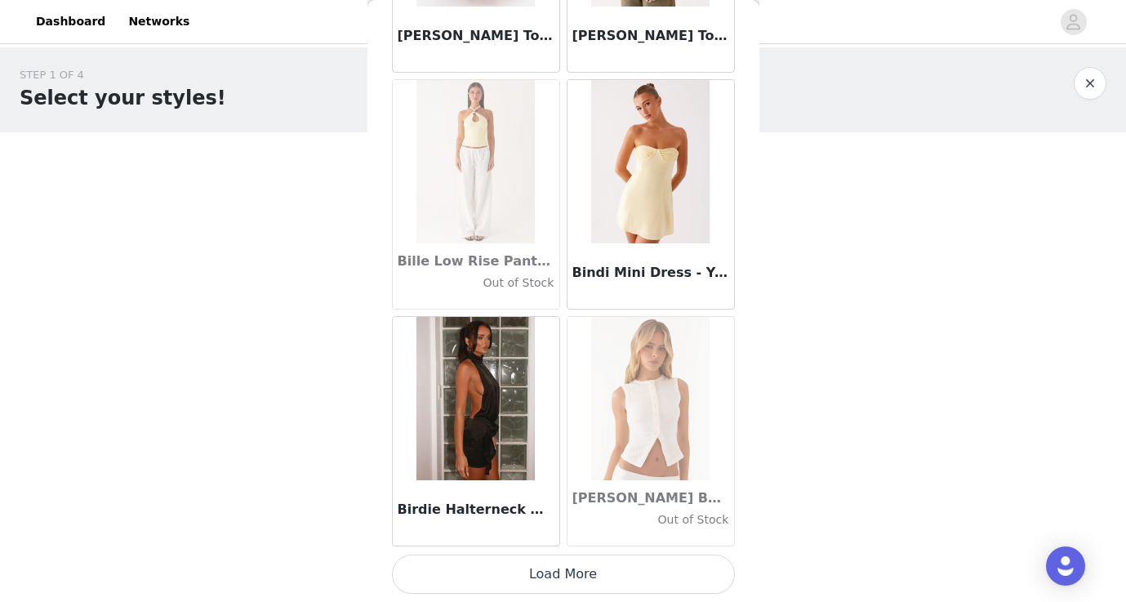
click at [523, 572] on button "Load More" at bounding box center [563, 573] width 343 height 39
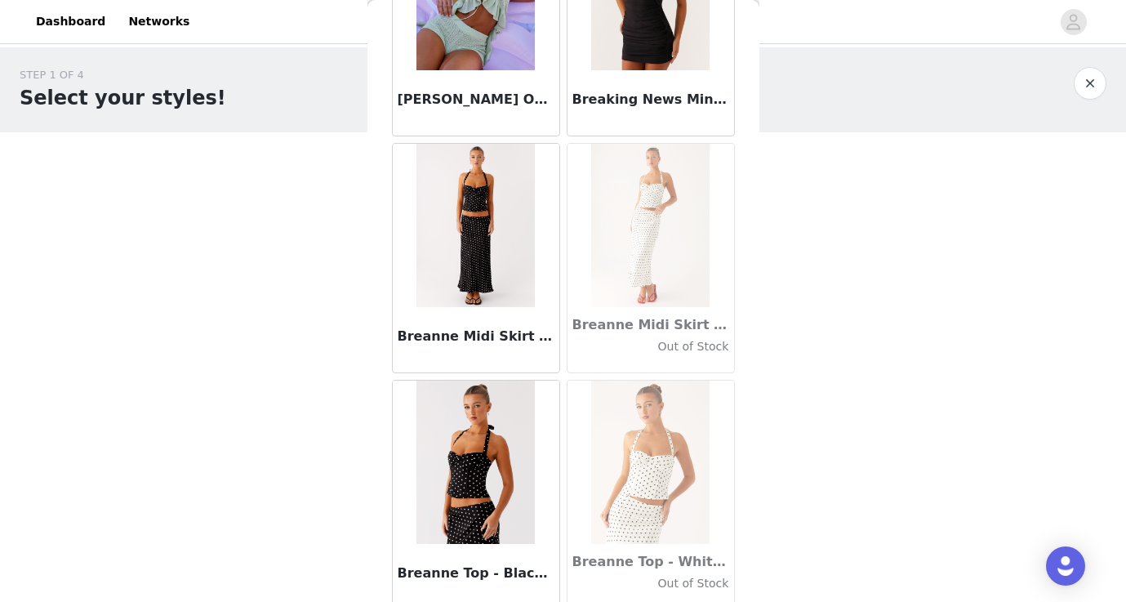
scroll to position [13103, 0]
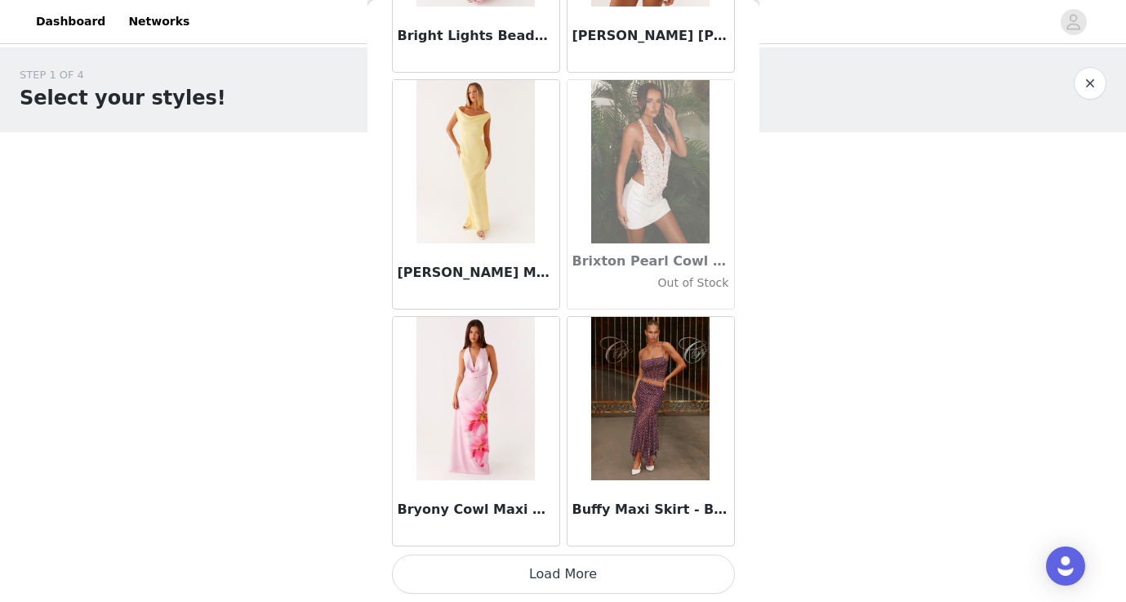
click at [522, 575] on button "Load More" at bounding box center [563, 573] width 343 height 39
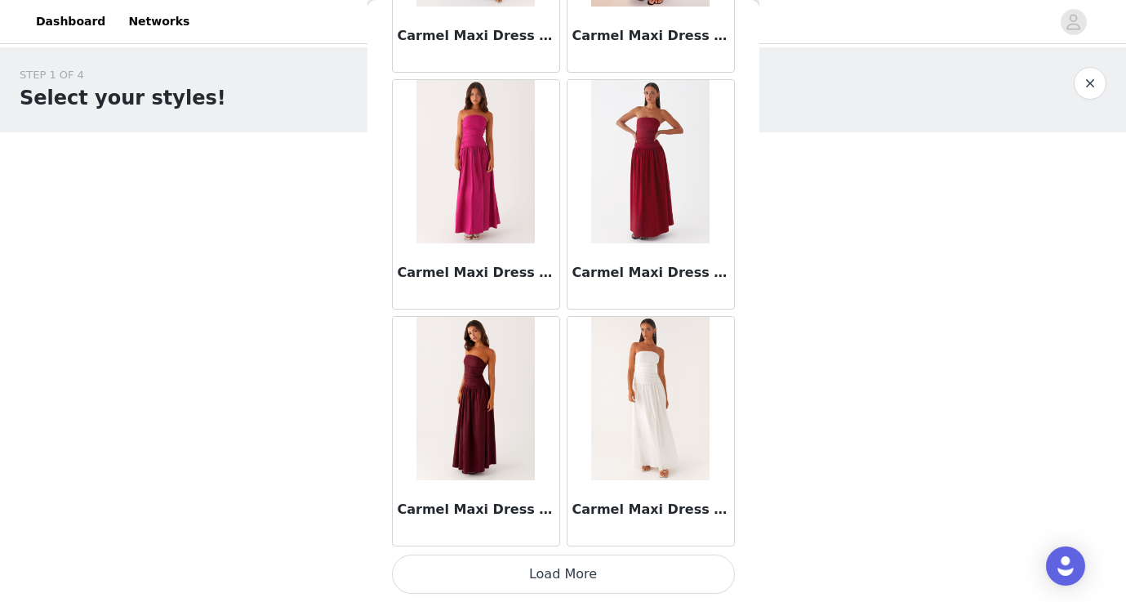
click at [521, 572] on button "Load More" at bounding box center [563, 573] width 343 height 39
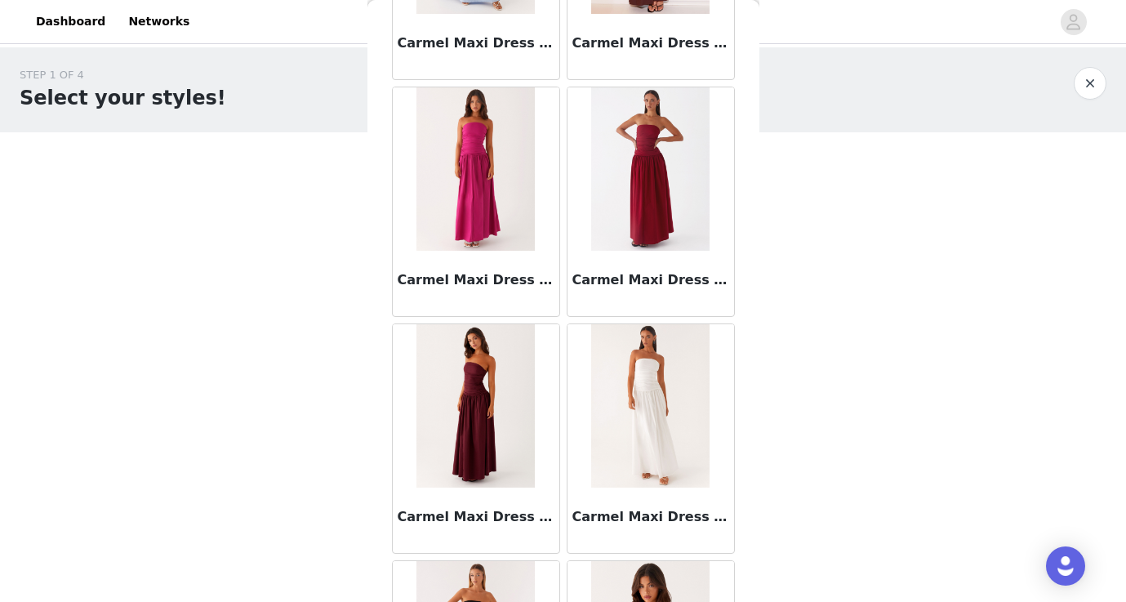
scroll to position [0, 0]
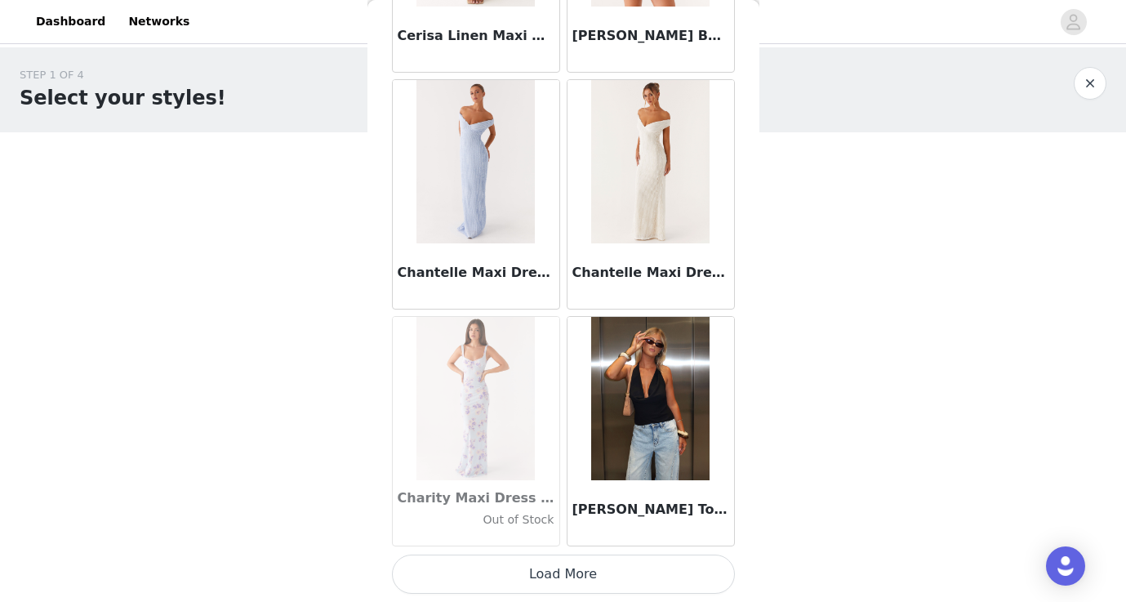
click at [521, 572] on button "Load More" at bounding box center [563, 573] width 343 height 39
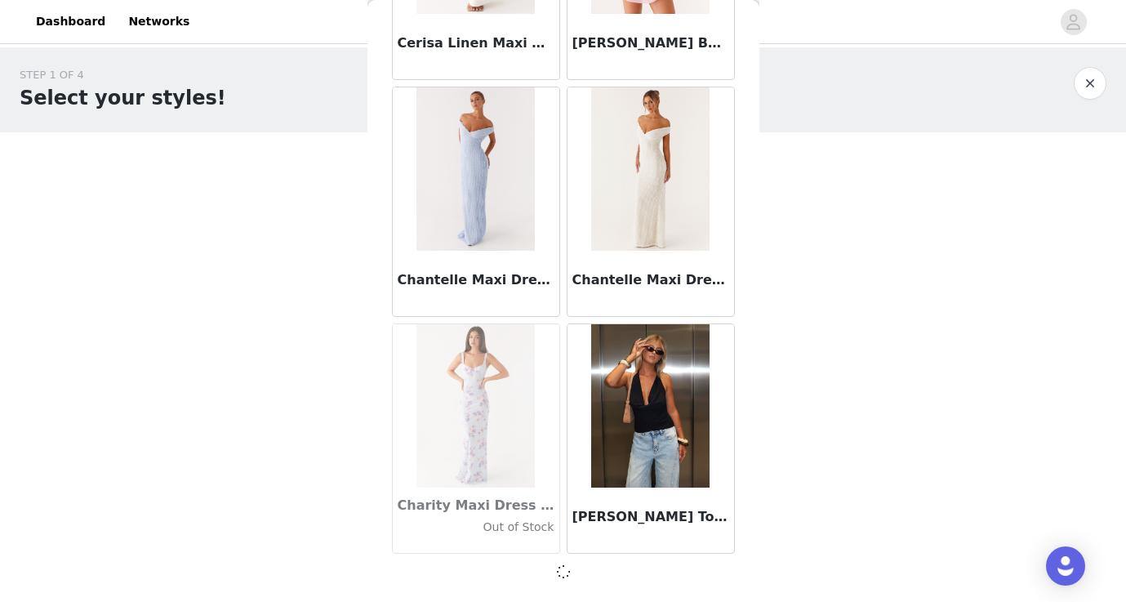
scroll to position [18463, 0]
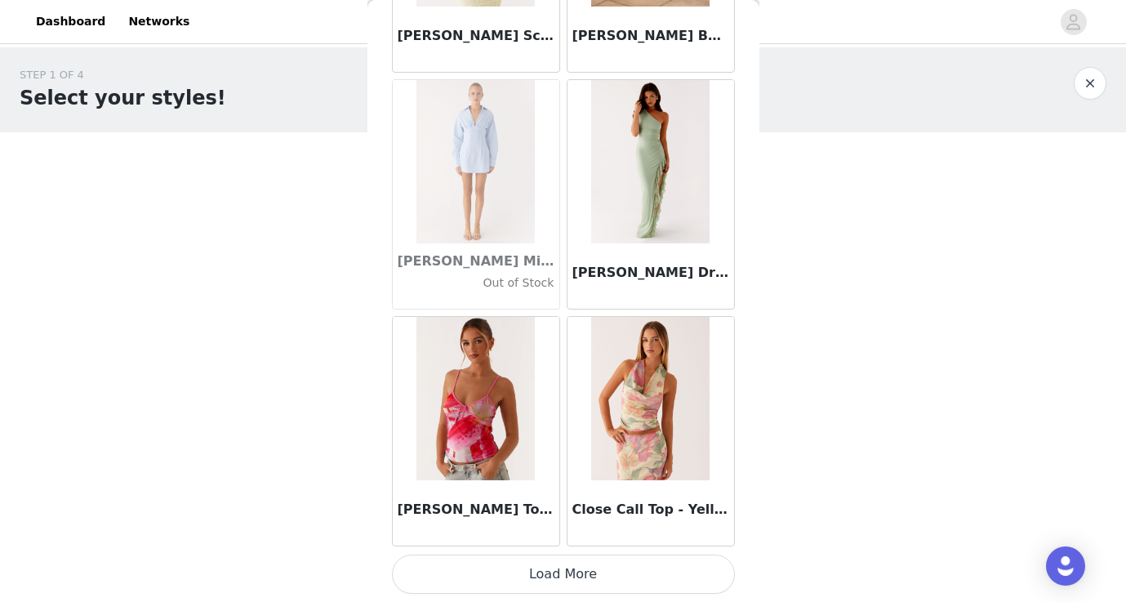
click at [521, 572] on button "Load More" at bounding box center [563, 573] width 343 height 39
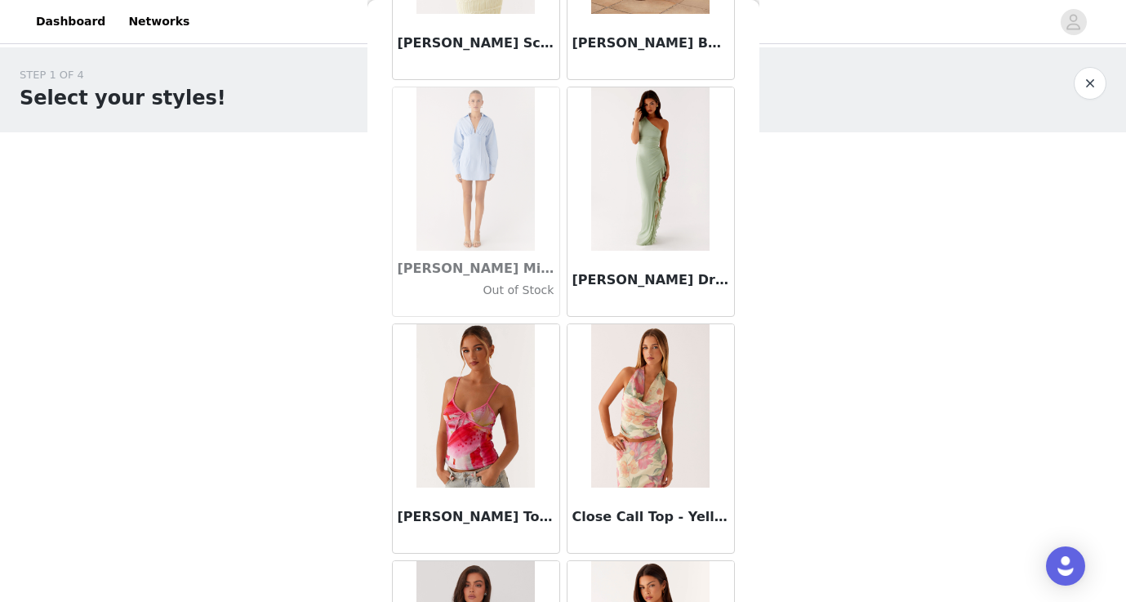
scroll to position [0, 0]
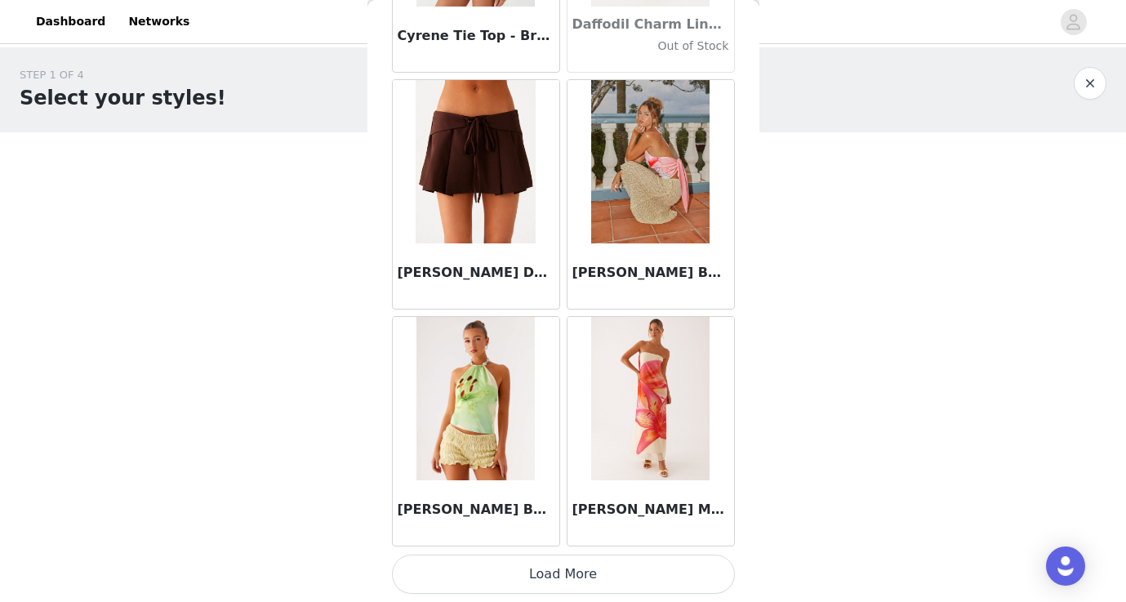
click at [521, 572] on button "Load More" at bounding box center [563, 573] width 343 height 39
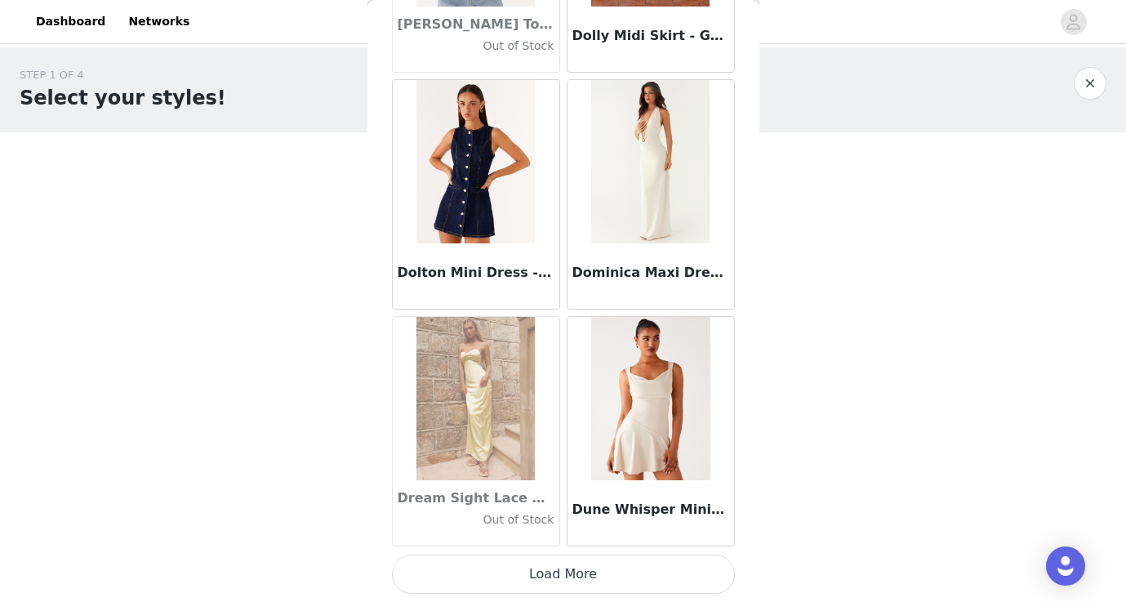
click at [521, 572] on button "Load More" at bounding box center [563, 573] width 343 height 39
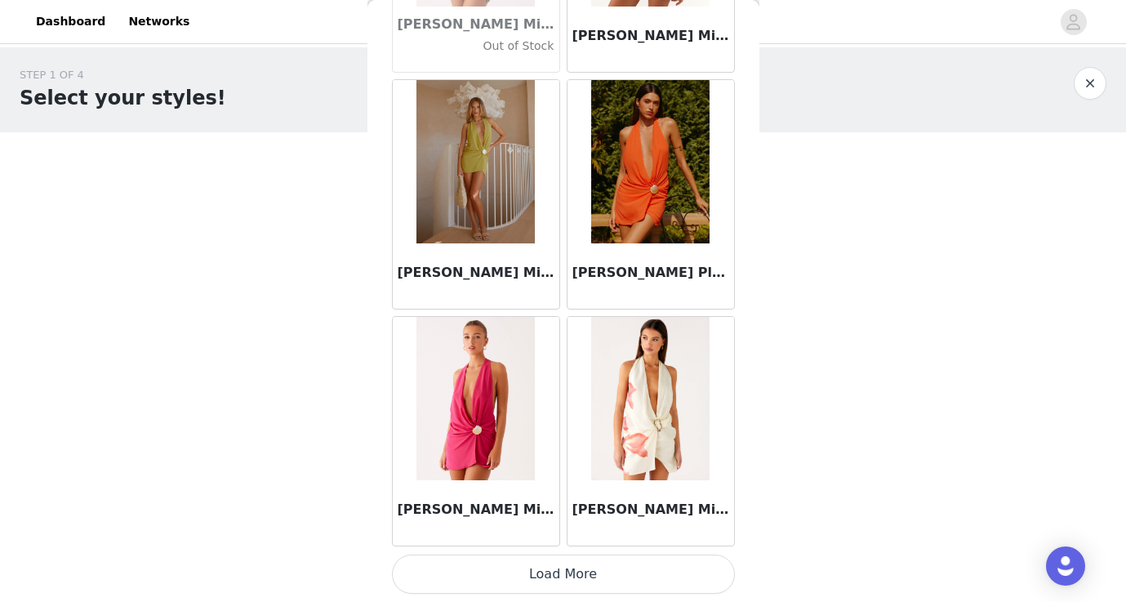
click at [517, 566] on button "Load More" at bounding box center [563, 573] width 343 height 39
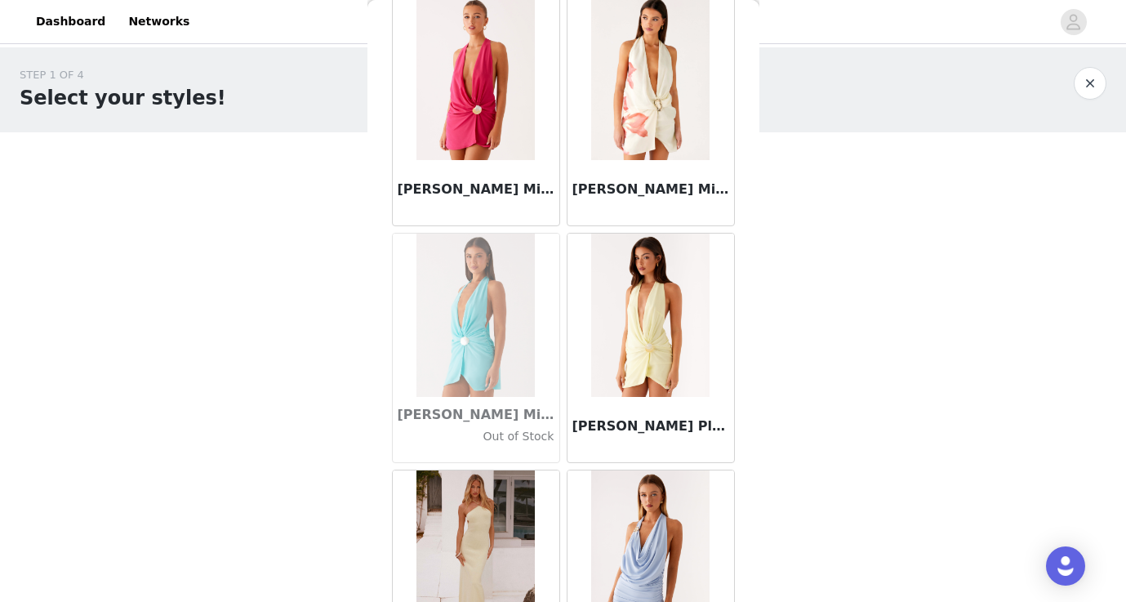
scroll to position [28721, 0]
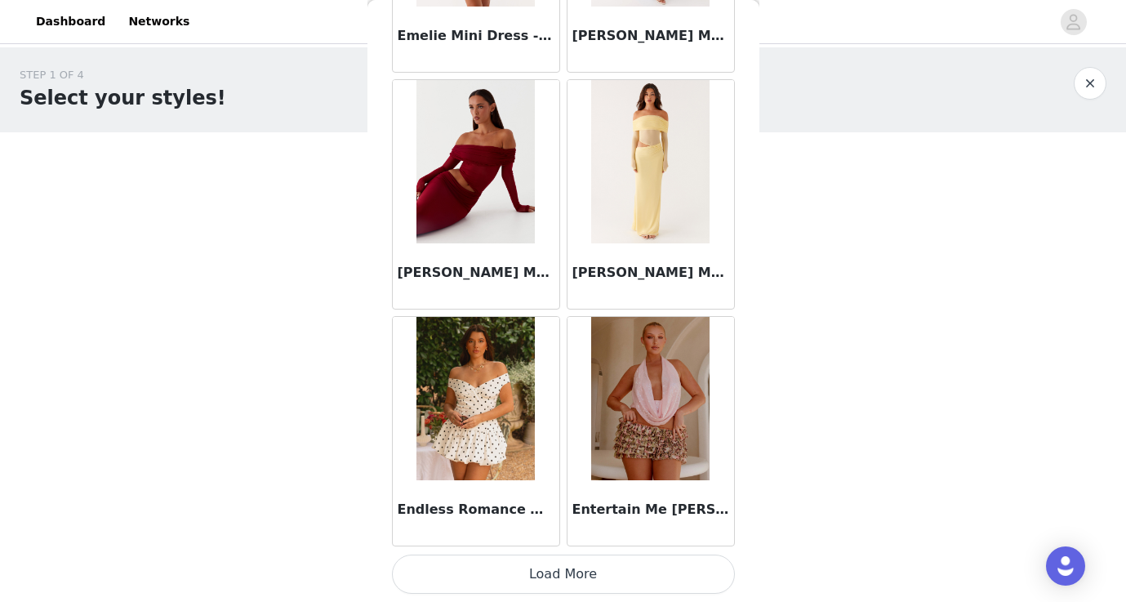
click at [517, 566] on button "Load More" at bounding box center [563, 573] width 343 height 39
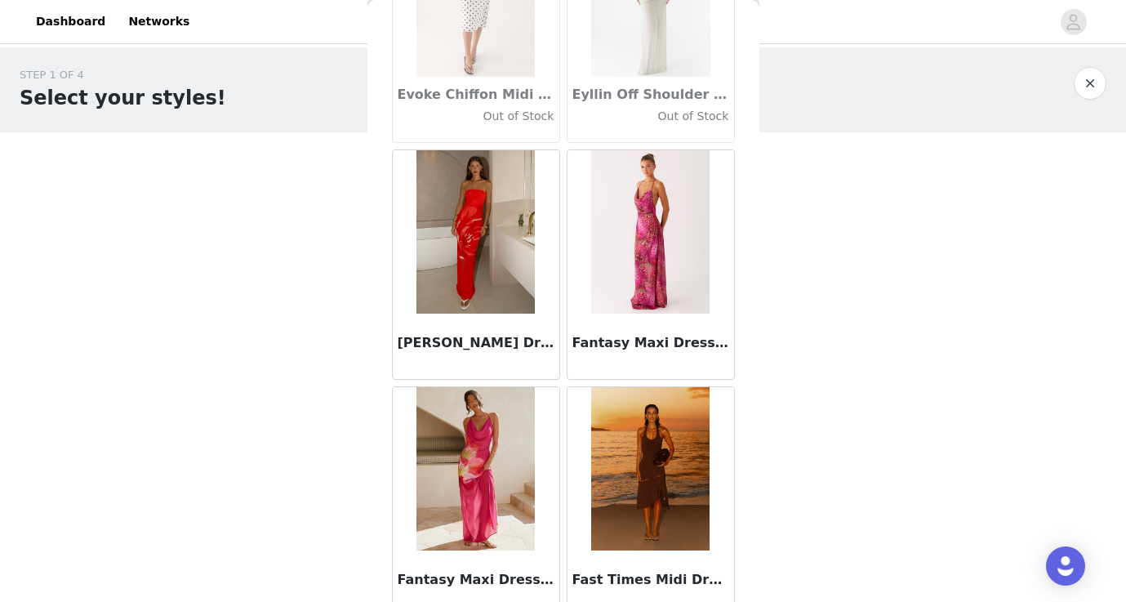
scroll to position [31998, 0]
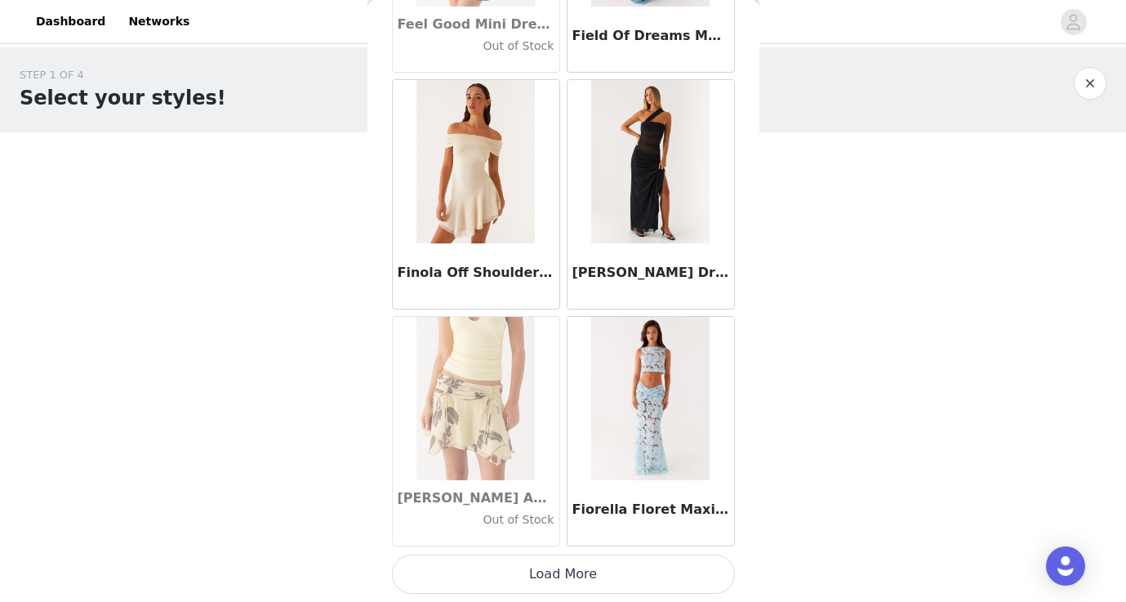
click at [517, 566] on button "Load More" at bounding box center [563, 573] width 343 height 39
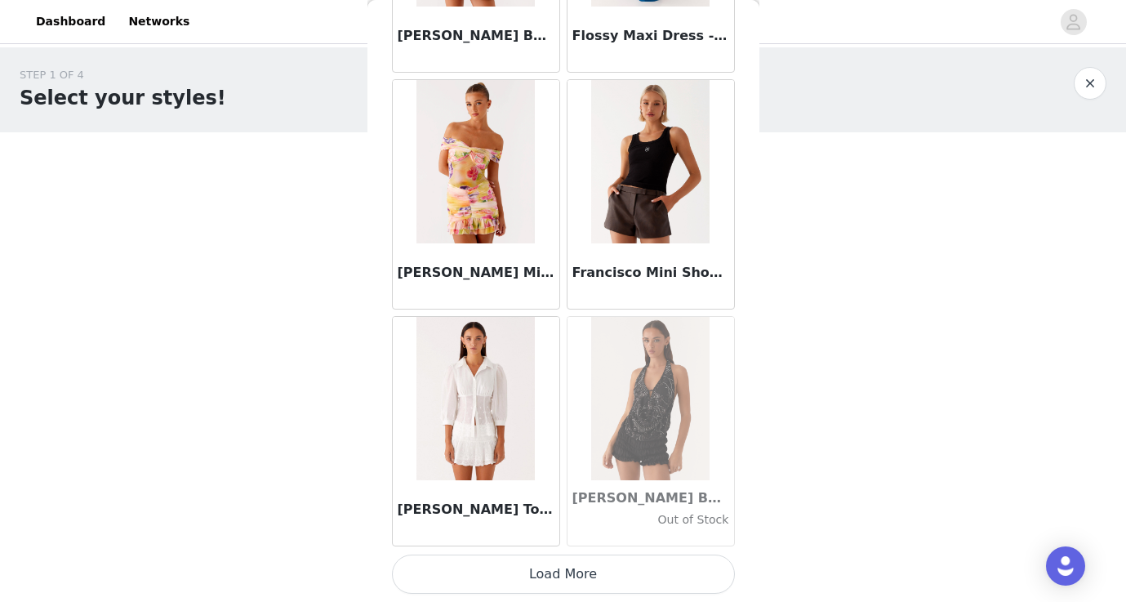
click at [496, 576] on button "Load More" at bounding box center [563, 573] width 343 height 39
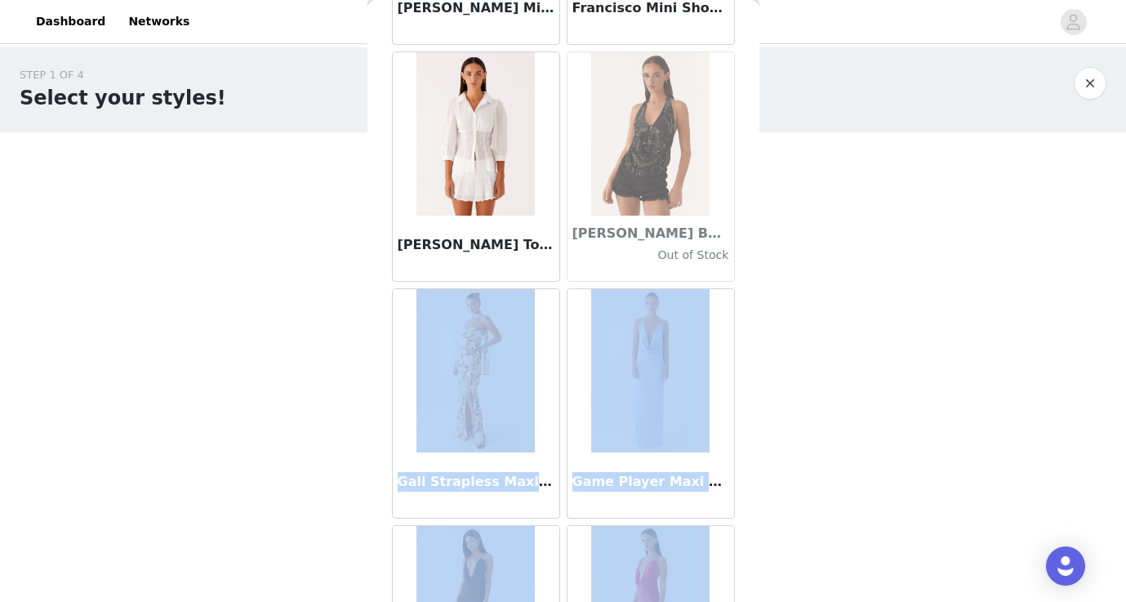
scroll to position [35383, 0]
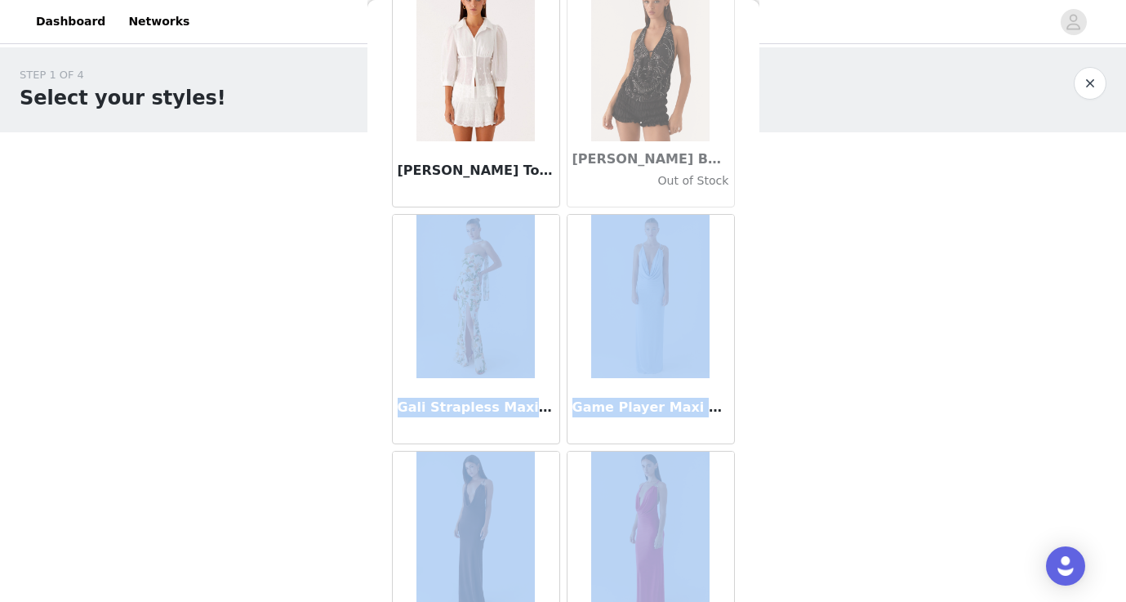
click at [805, 318] on div "STEP 1 OF 4 Select your styles! You will receive 6 products. 1/6 Selected Into …" at bounding box center [563, 248] width 1126 height 403
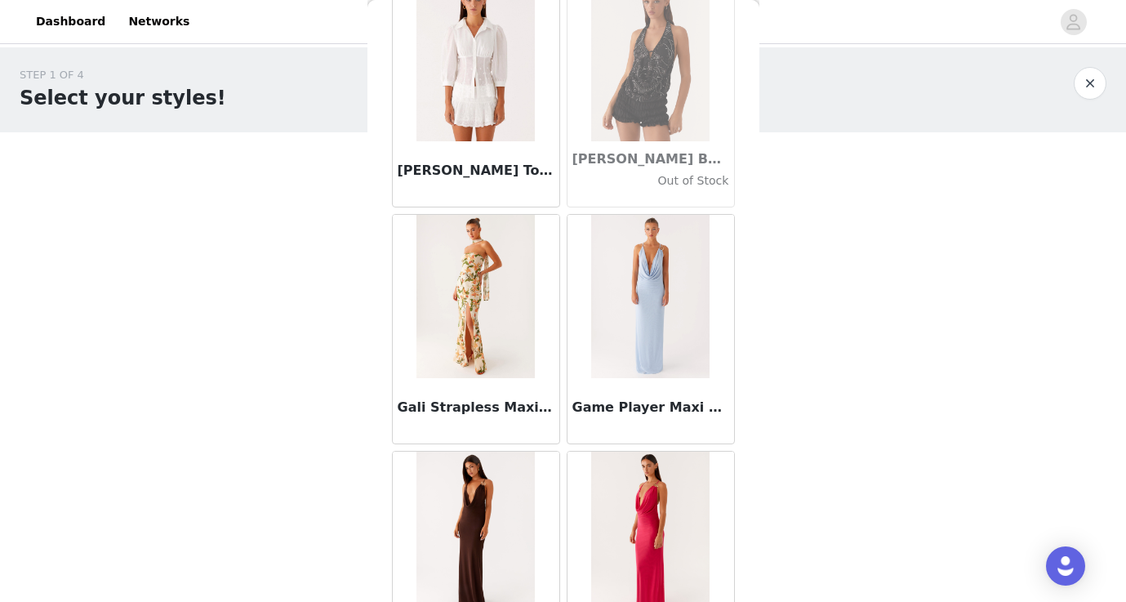
scroll to position [0, 0]
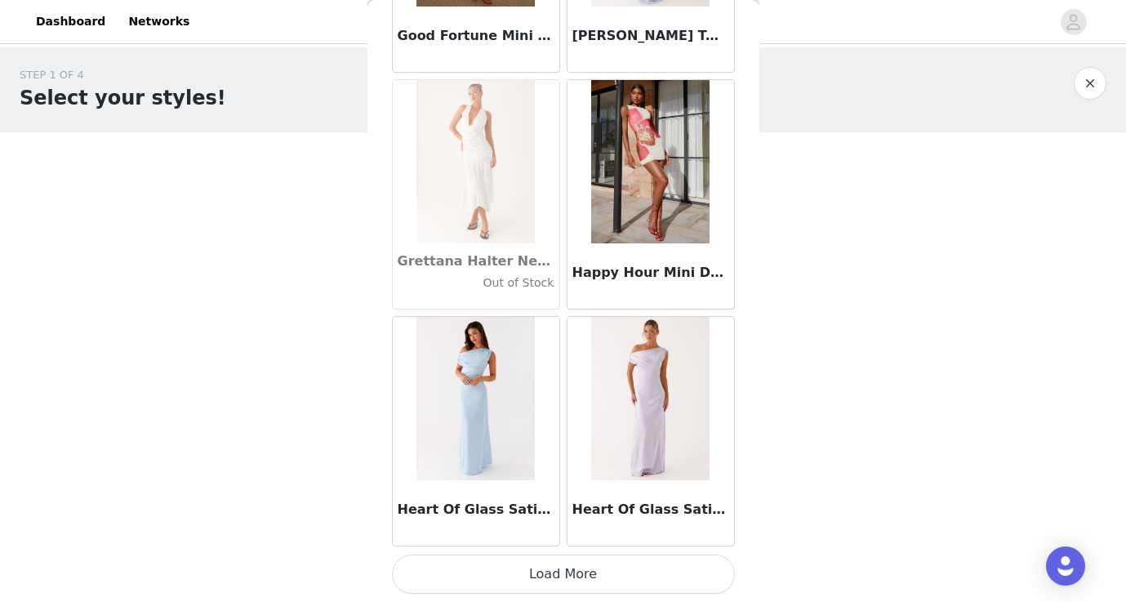
click at [568, 572] on button "Load More" at bounding box center [563, 573] width 343 height 39
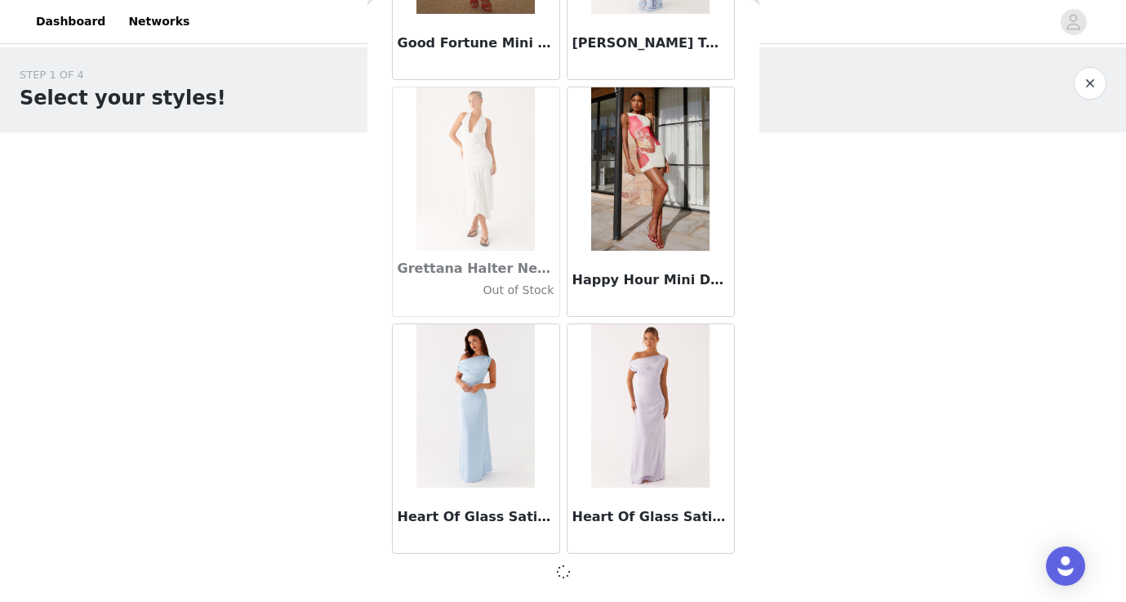
scroll to position [37405, 0]
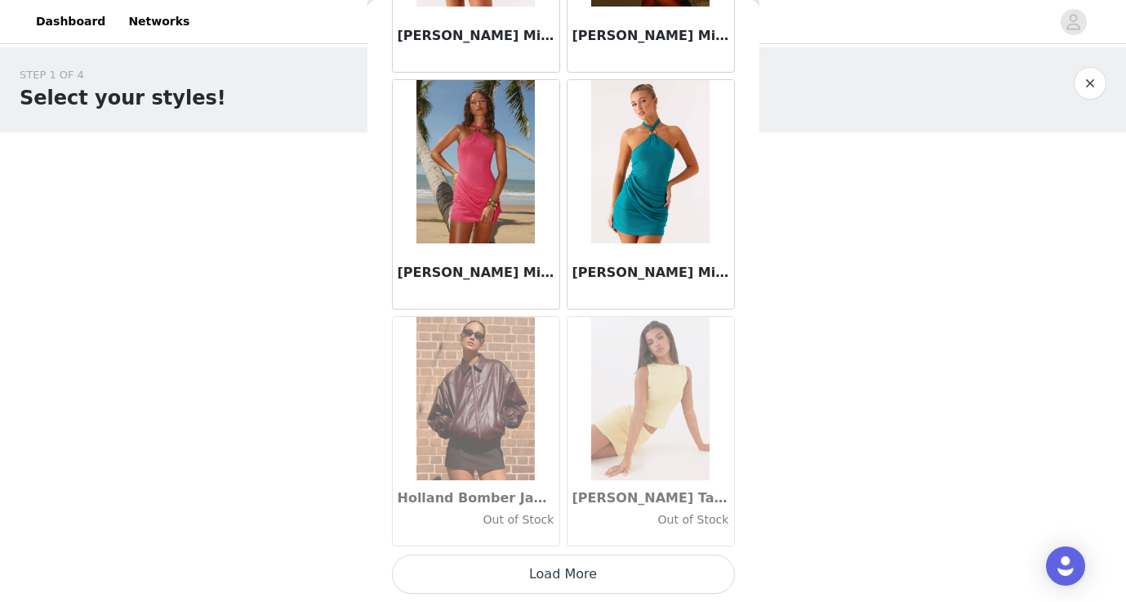
click at [556, 567] on button "Load More" at bounding box center [563, 573] width 343 height 39
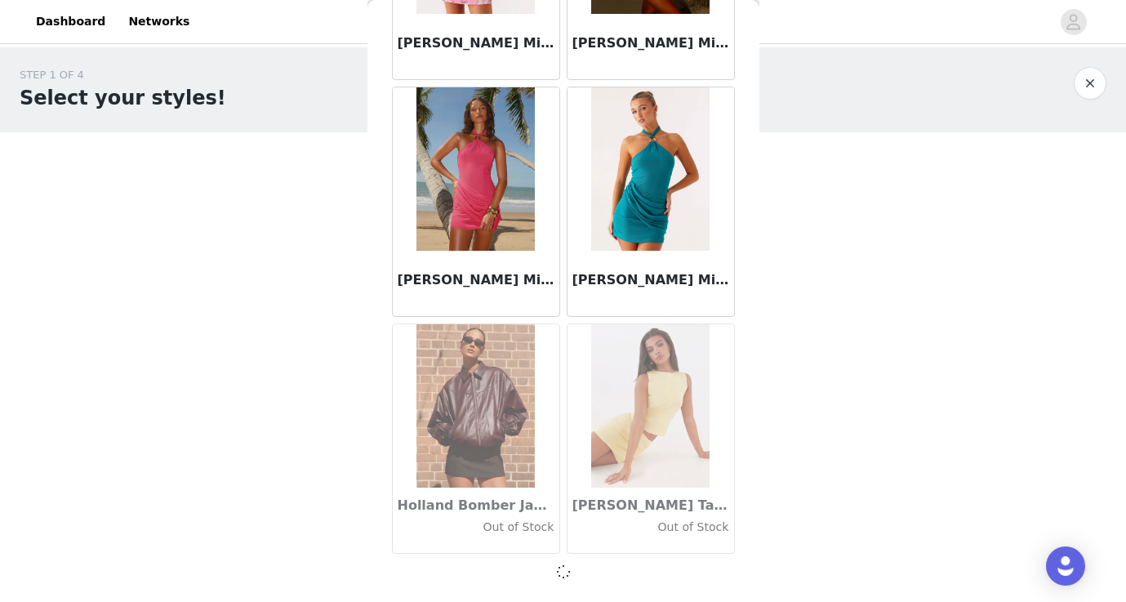
scroll to position [0, 0]
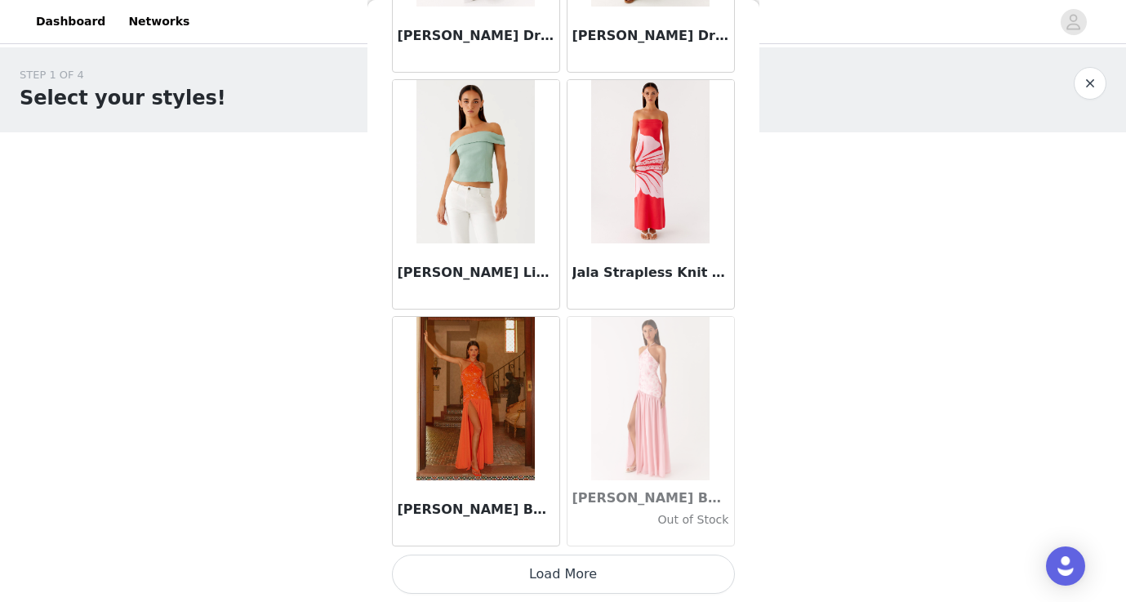
click at [556, 567] on button "Load More" at bounding box center [563, 573] width 343 height 39
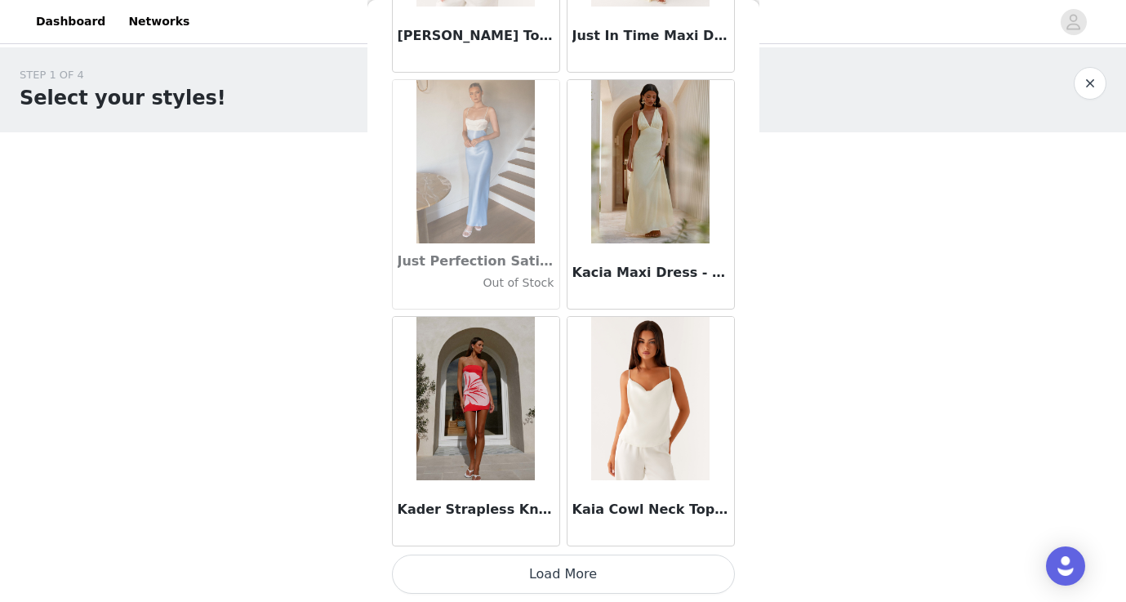
click at [509, 570] on button "Load More" at bounding box center [563, 573] width 343 height 39
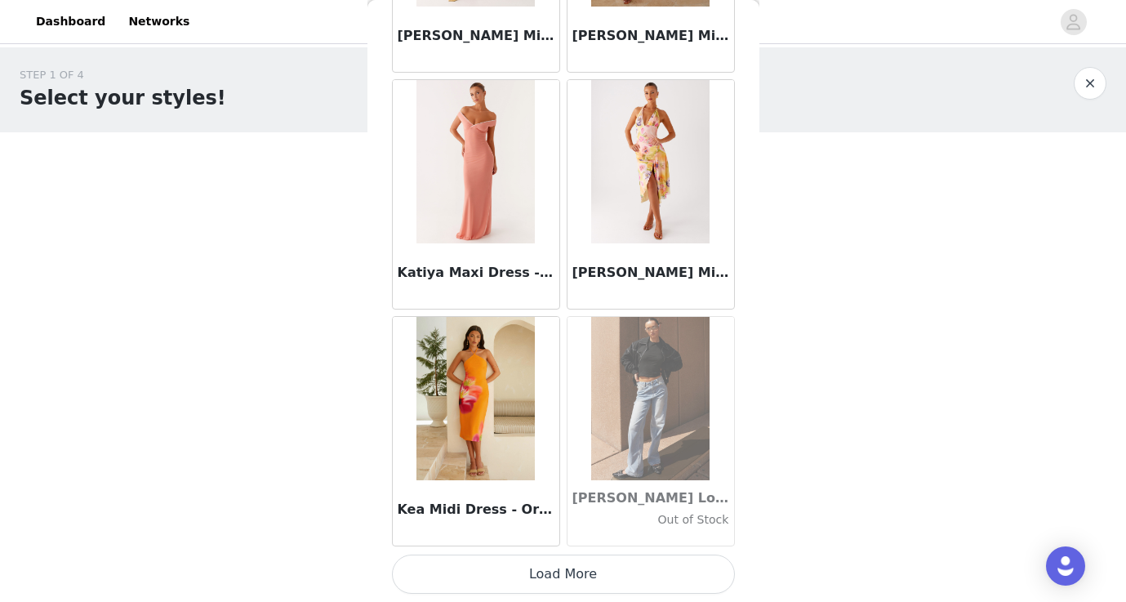
click at [499, 580] on button "Load More" at bounding box center [563, 573] width 343 height 39
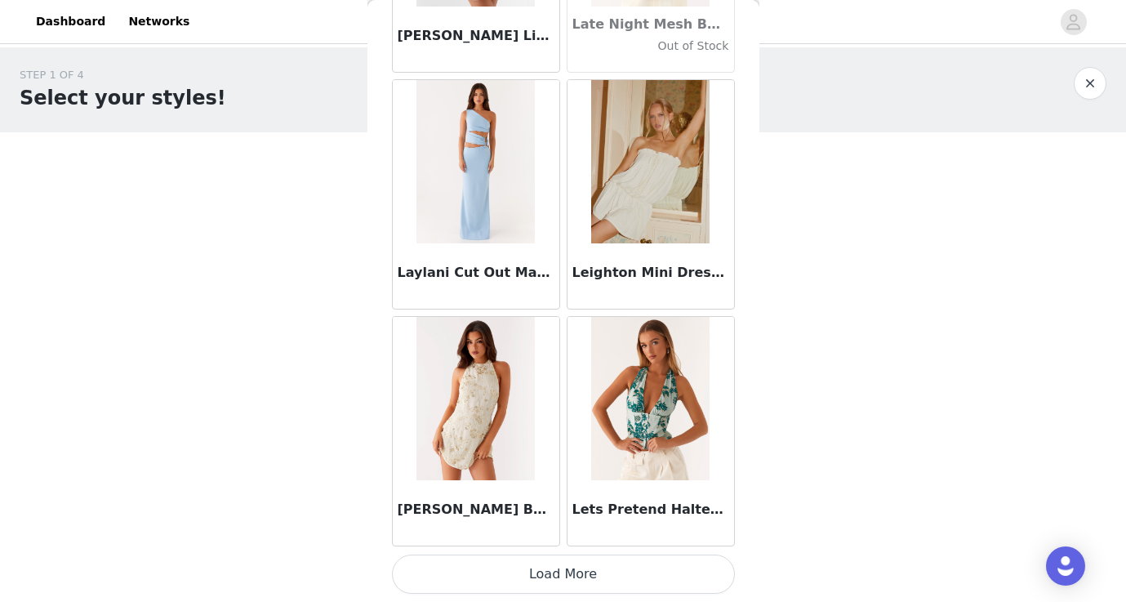
click at [530, 573] on button "Load More" at bounding box center [563, 573] width 343 height 39
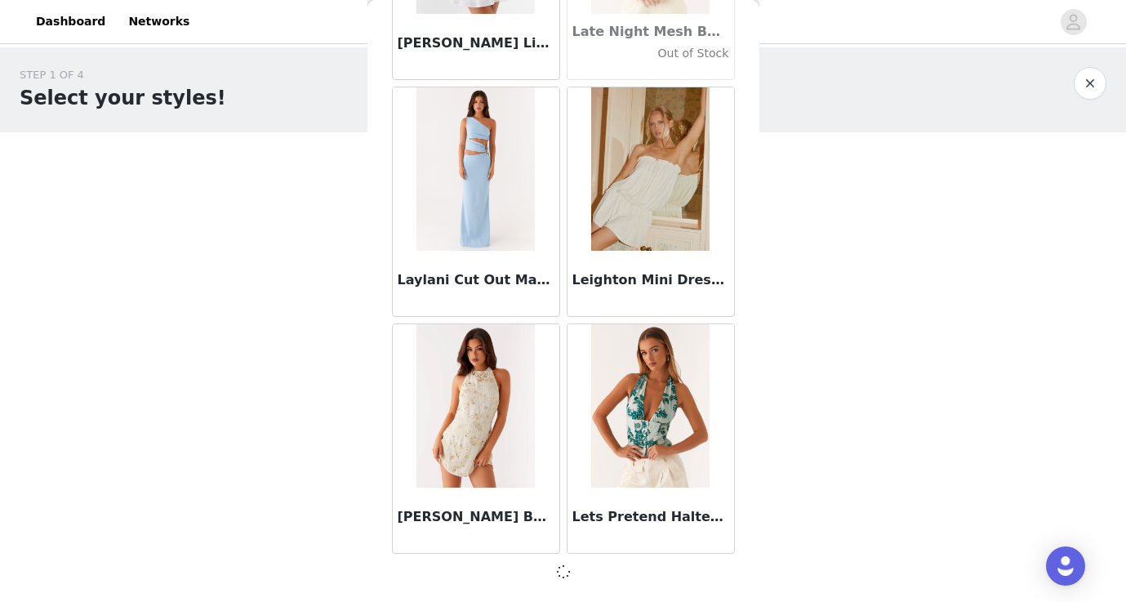
scroll to position [49244, 0]
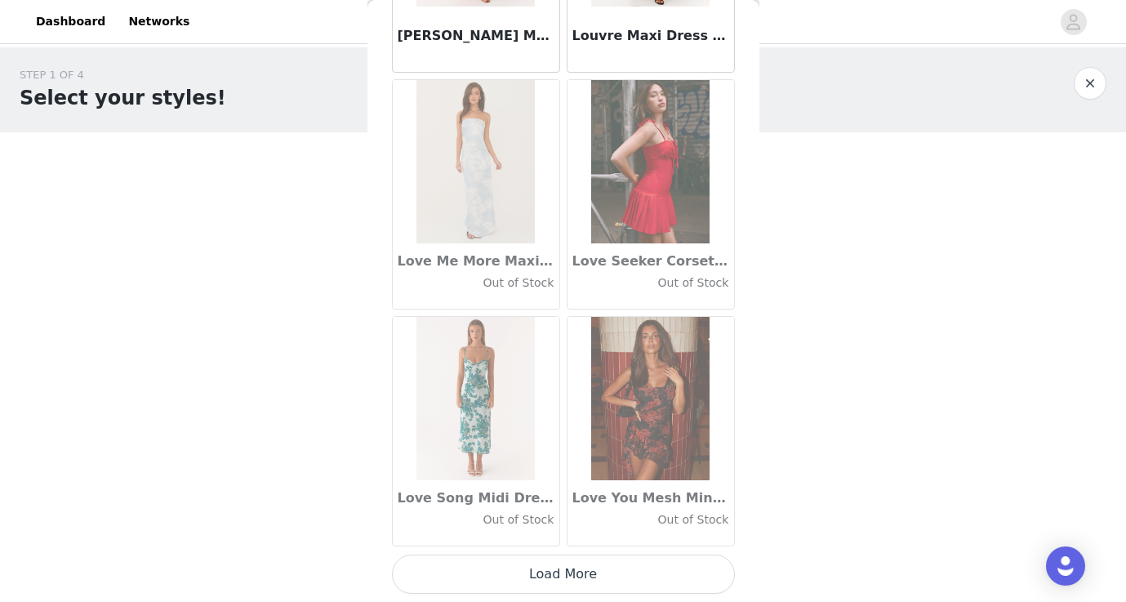
click at [540, 581] on button "Load More" at bounding box center [563, 573] width 343 height 39
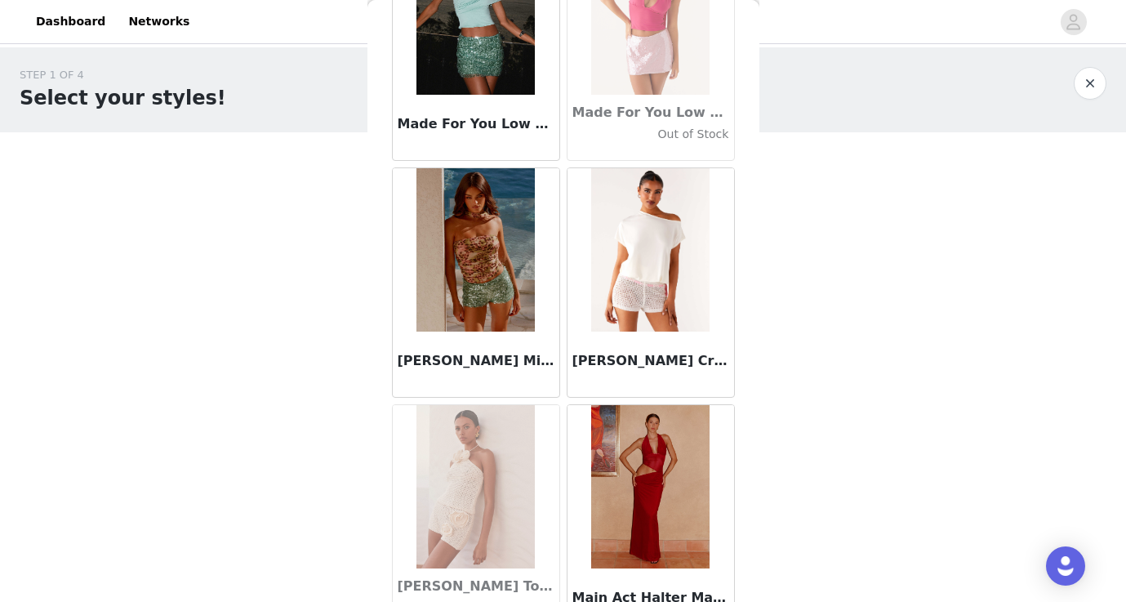
scroll to position [53912, 0]
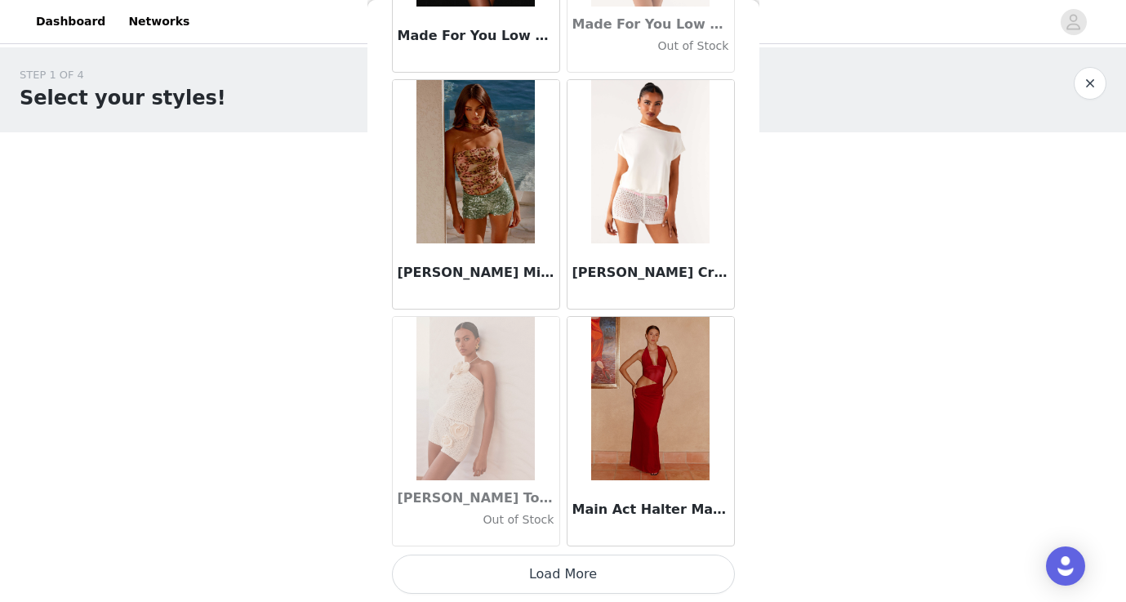
click at [545, 570] on button "Load More" at bounding box center [563, 573] width 343 height 39
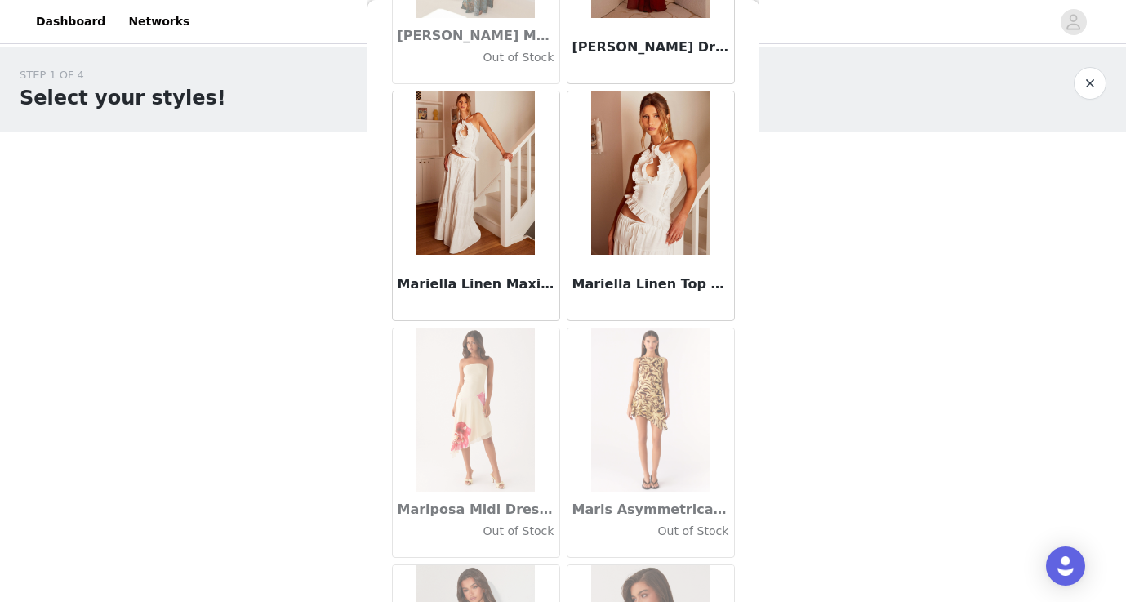
scroll to position [55633, 0]
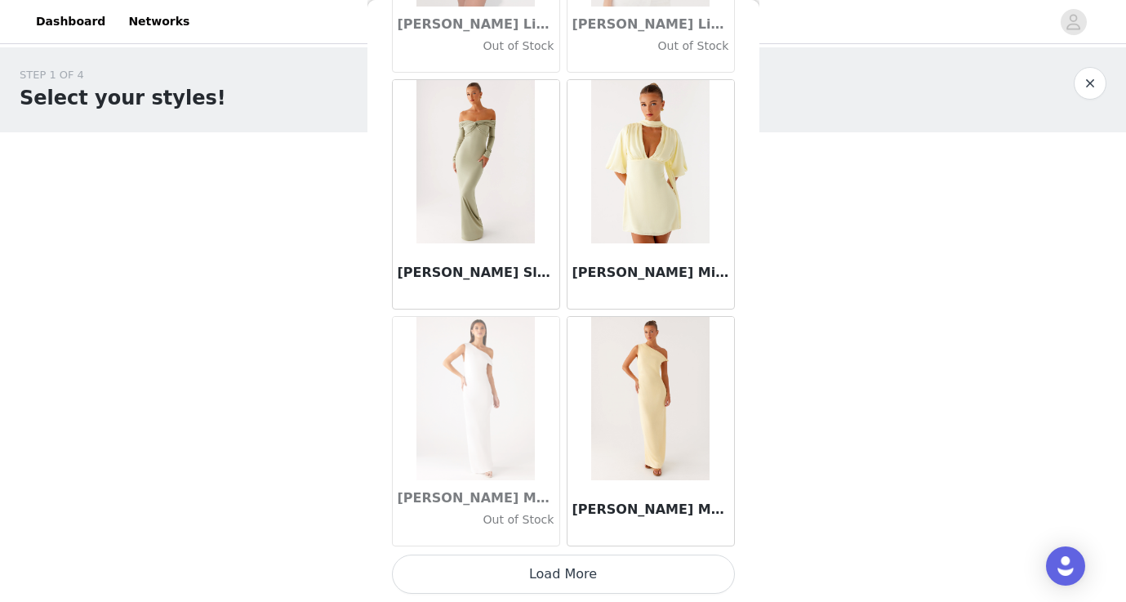
click at [549, 576] on button "Load More" at bounding box center [563, 573] width 343 height 39
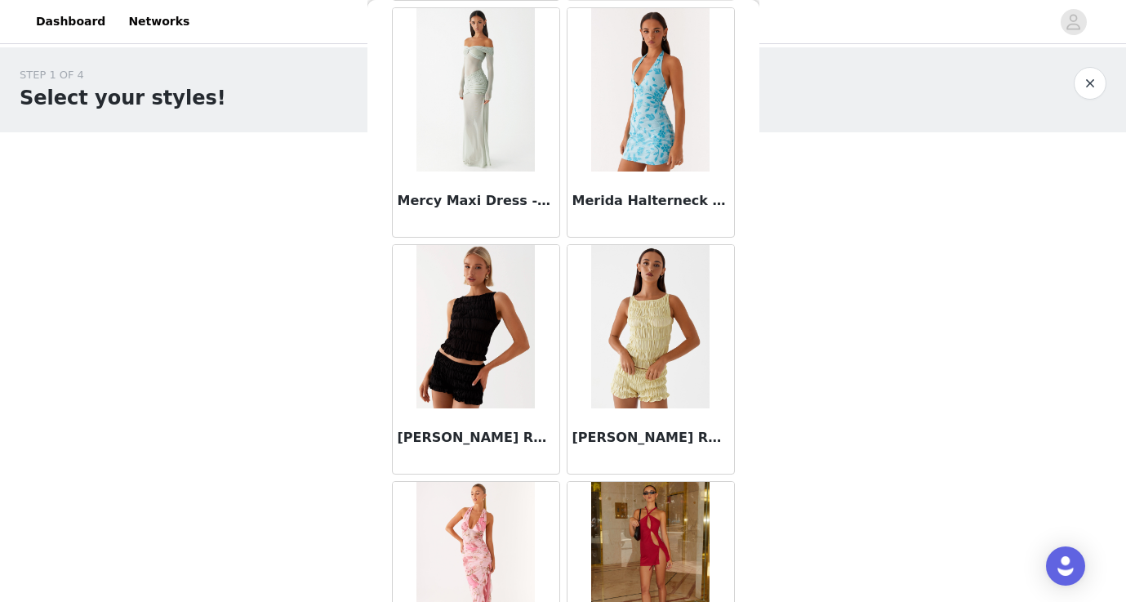
scroll to position [57394, 0]
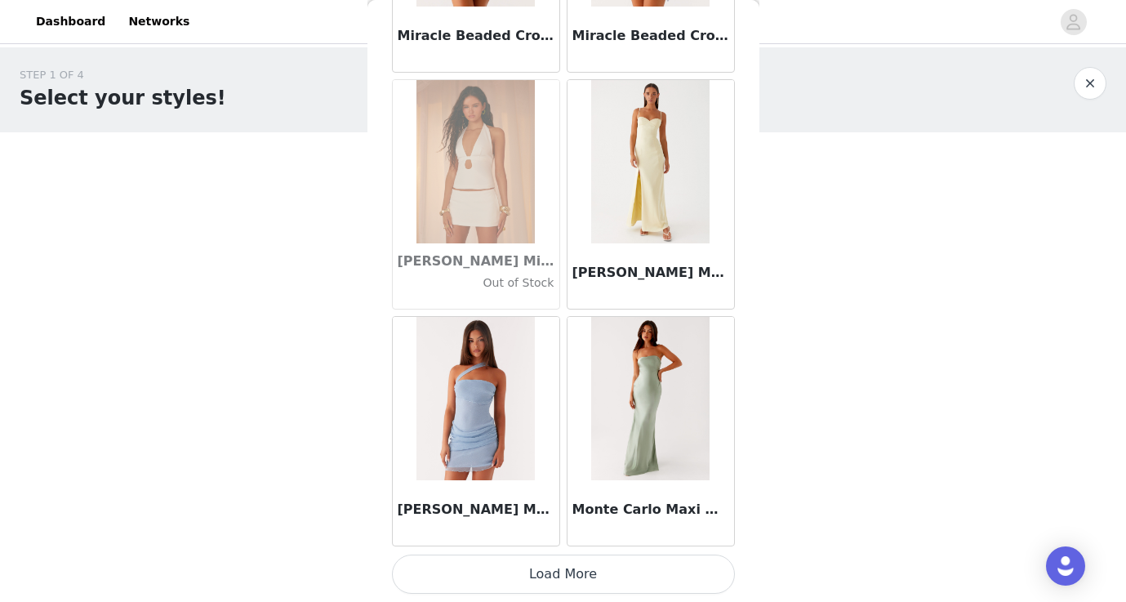
click at [527, 574] on button "Load More" at bounding box center [563, 573] width 343 height 39
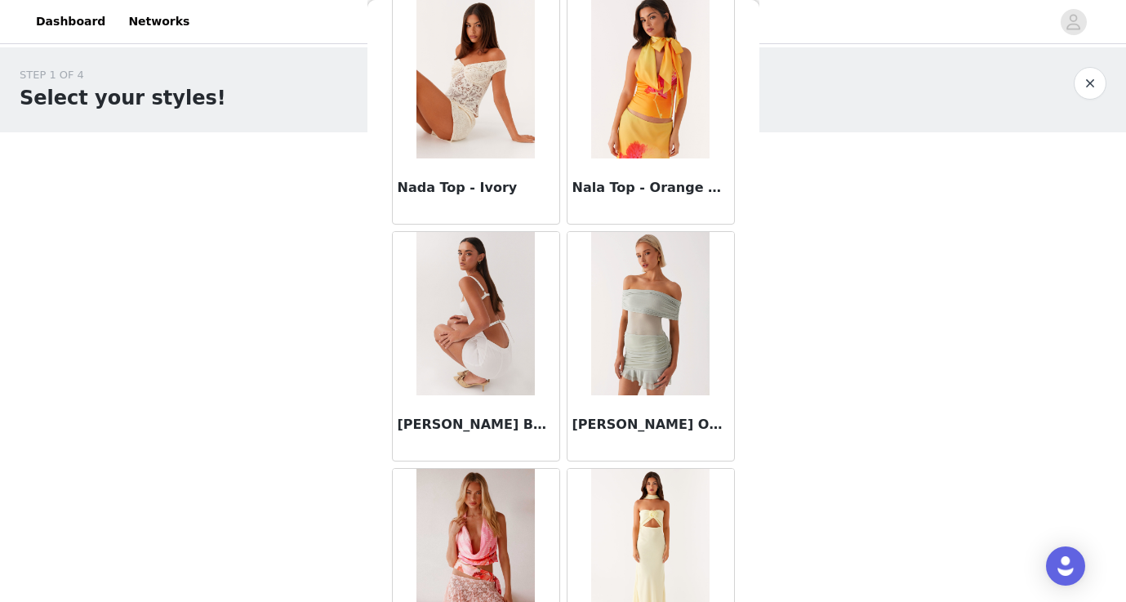
scroll to position [60874, 0]
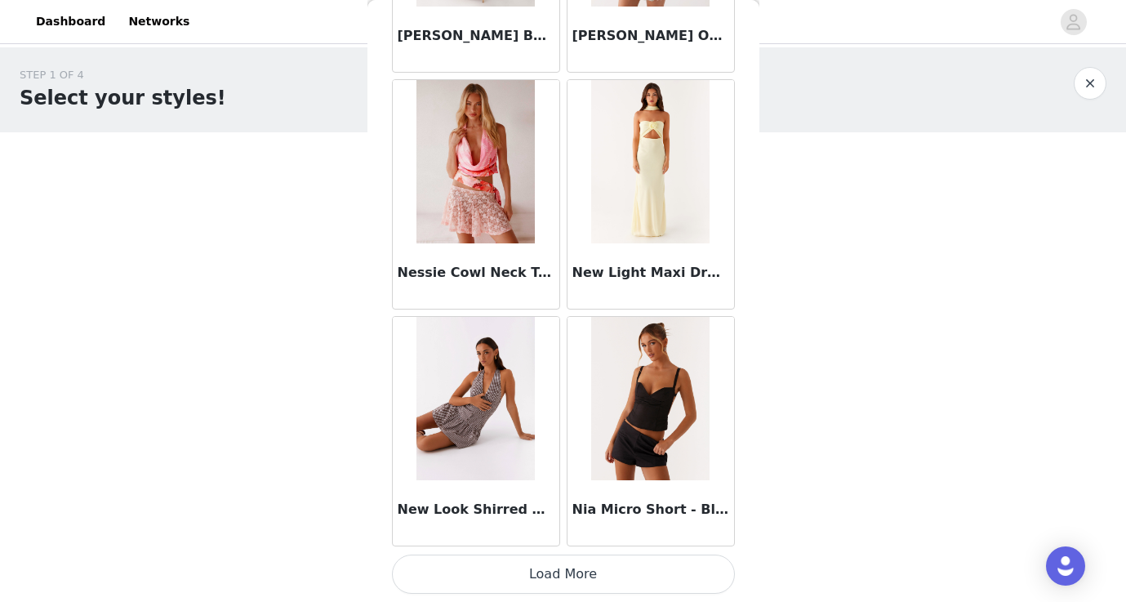
click at [540, 568] on button "Load More" at bounding box center [563, 573] width 343 height 39
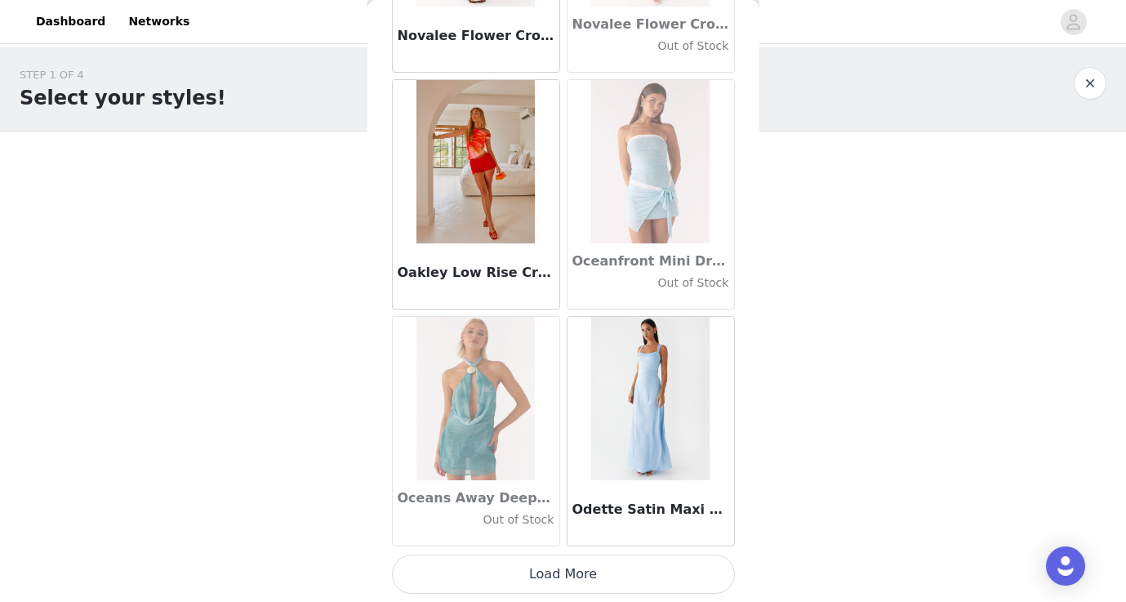
scroll to position [63457, 0]
click at [560, 584] on button "Load More" at bounding box center [563, 573] width 343 height 39
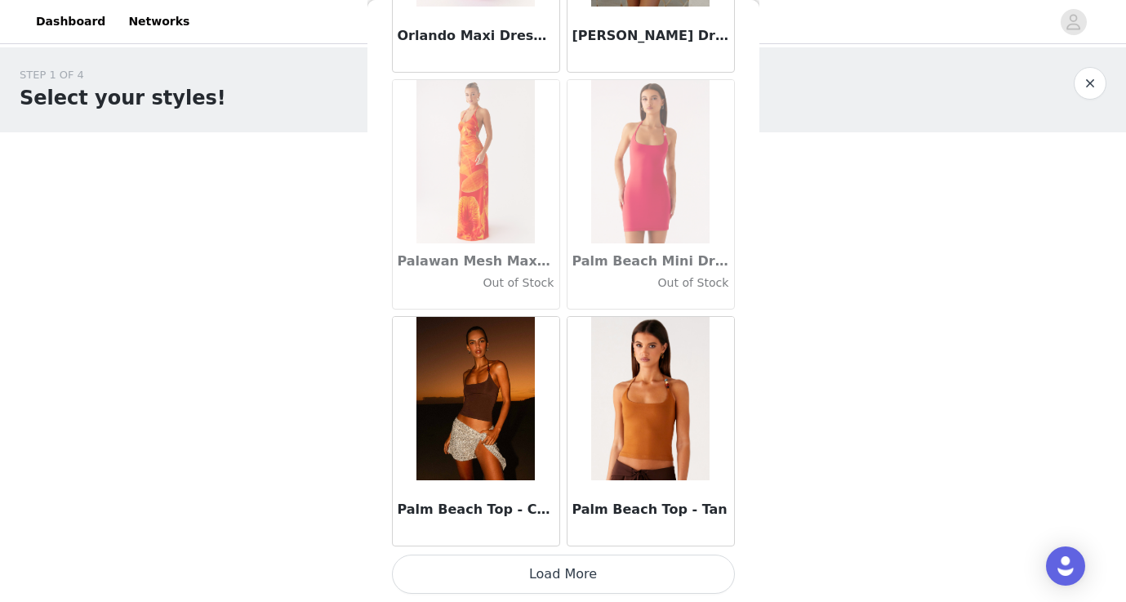
scroll to position [0, 0]
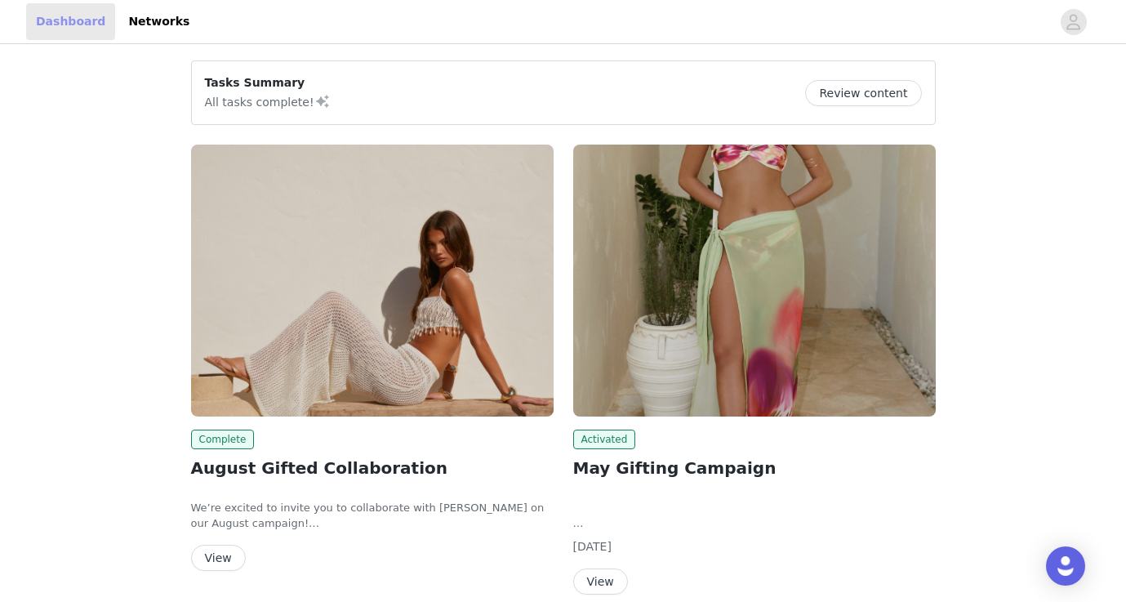
click at [63, 4] on link "Dashboard" at bounding box center [70, 21] width 89 height 37
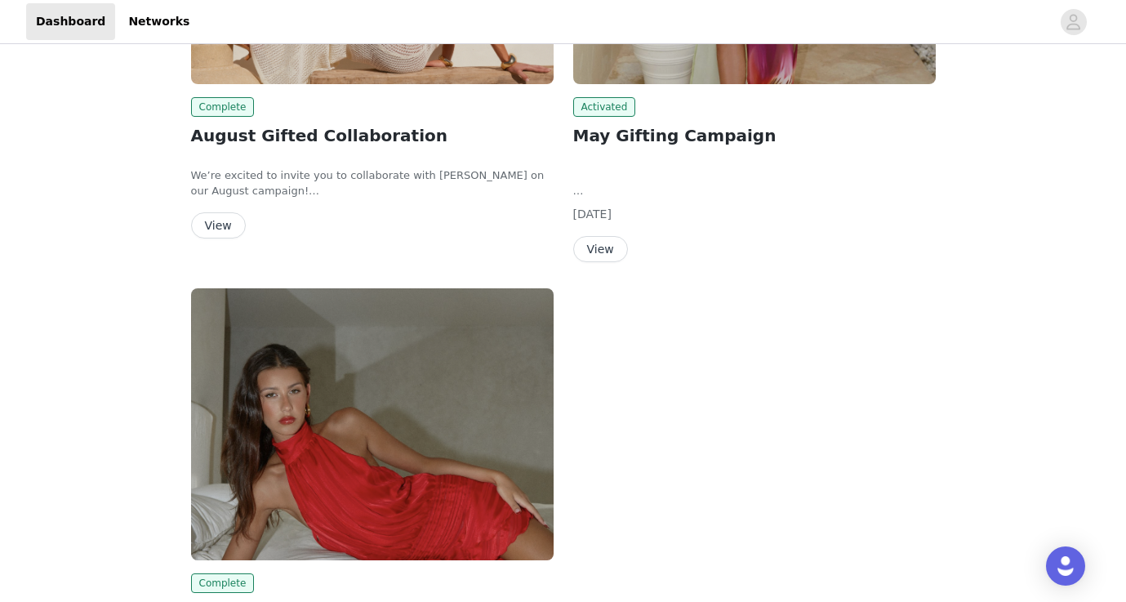
scroll to position [347, 0]
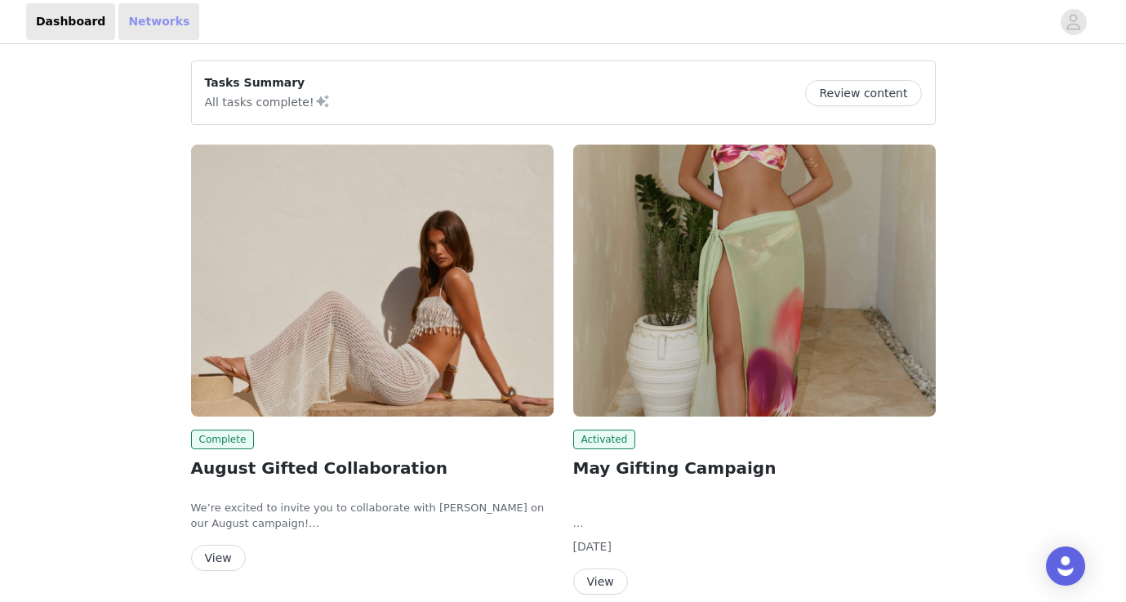
click at [152, 27] on link "Networks" at bounding box center [158, 21] width 81 height 37
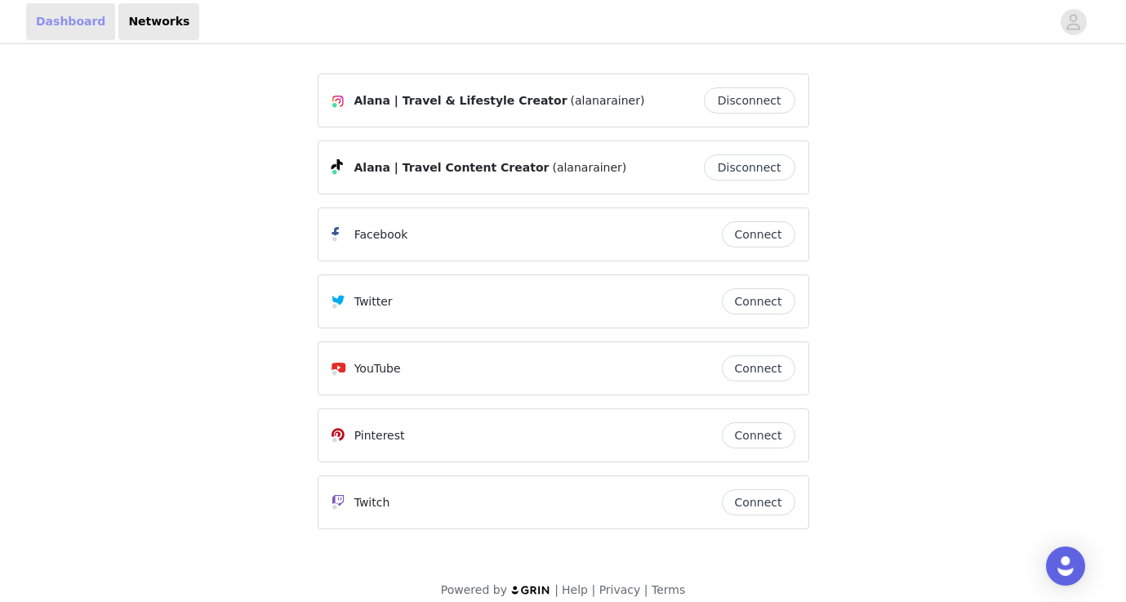
click at [78, 28] on link "Dashboard" at bounding box center [70, 21] width 89 height 37
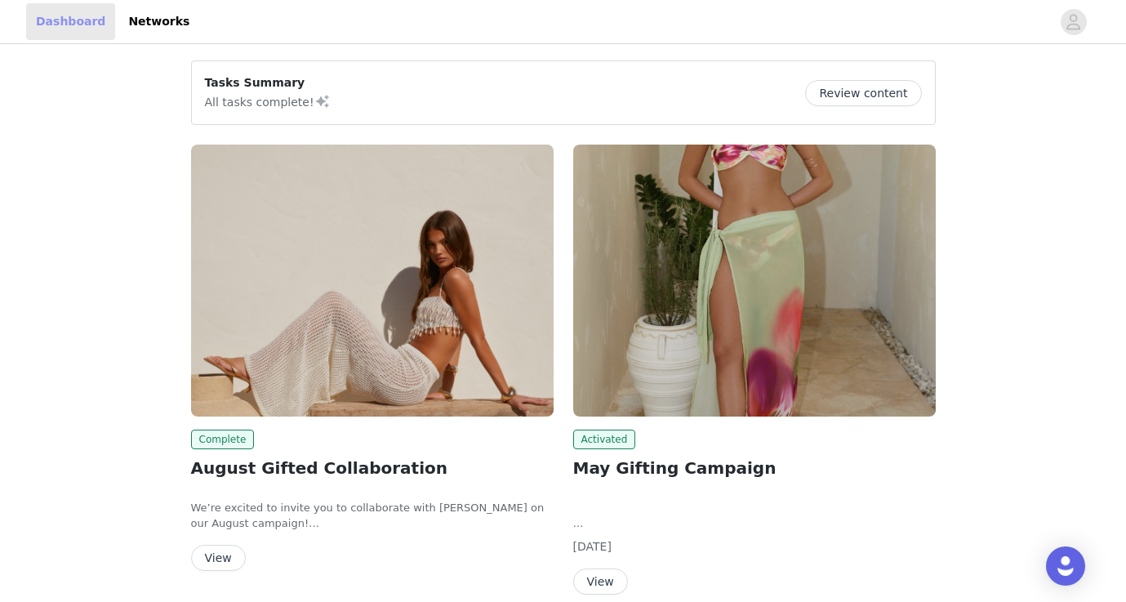
click at [79, 28] on link "Dashboard" at bounding box center [70, 21] width 89 height 37
